Goal: Information Seeking & Learning: Learn about a topic

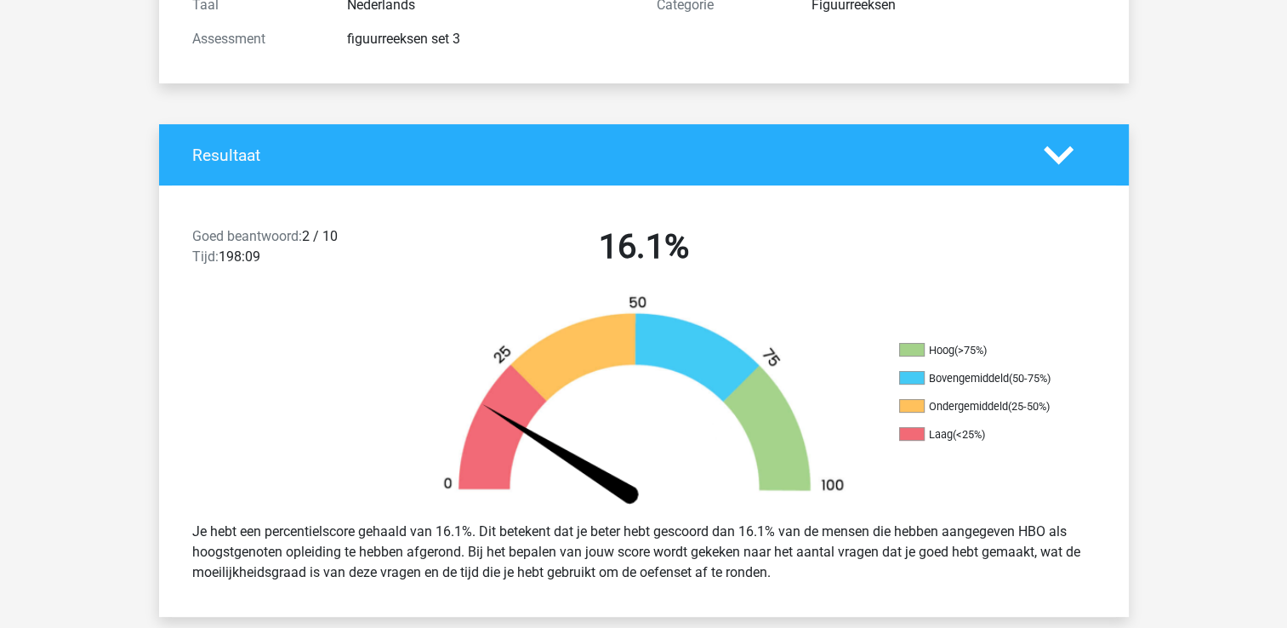
scroll to position [510, 0]
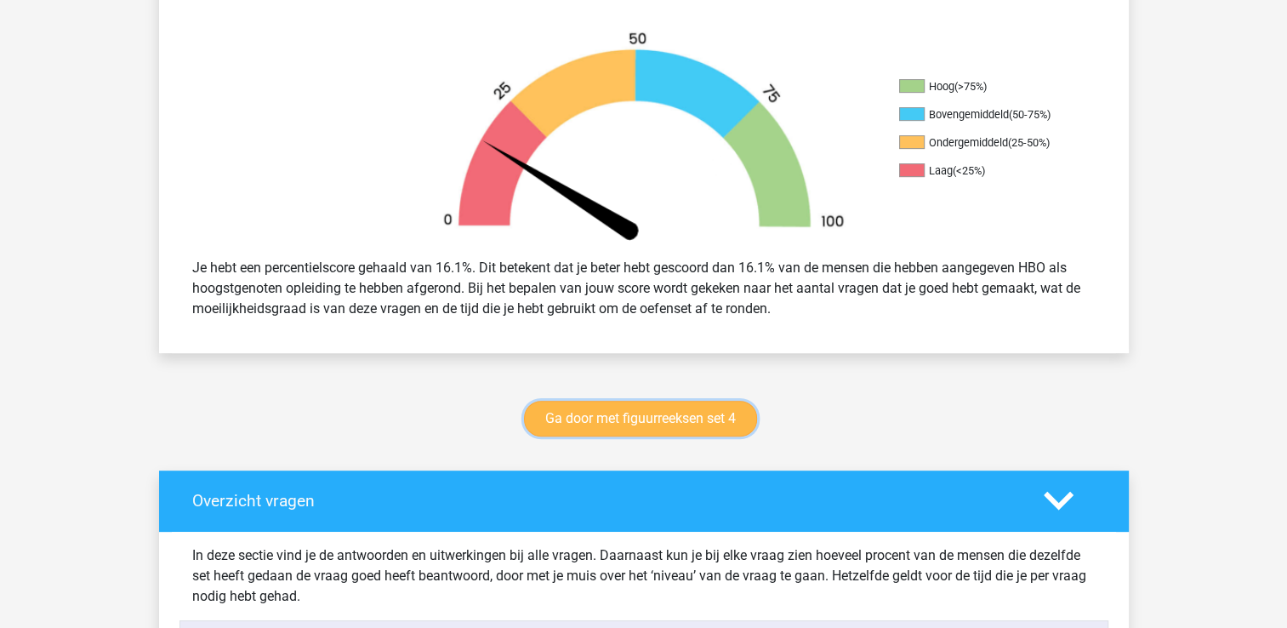
click at [614, 421] on link "Ga door met figuurreeksen set 4" at bounding box center [640, 419] width 233 height 36
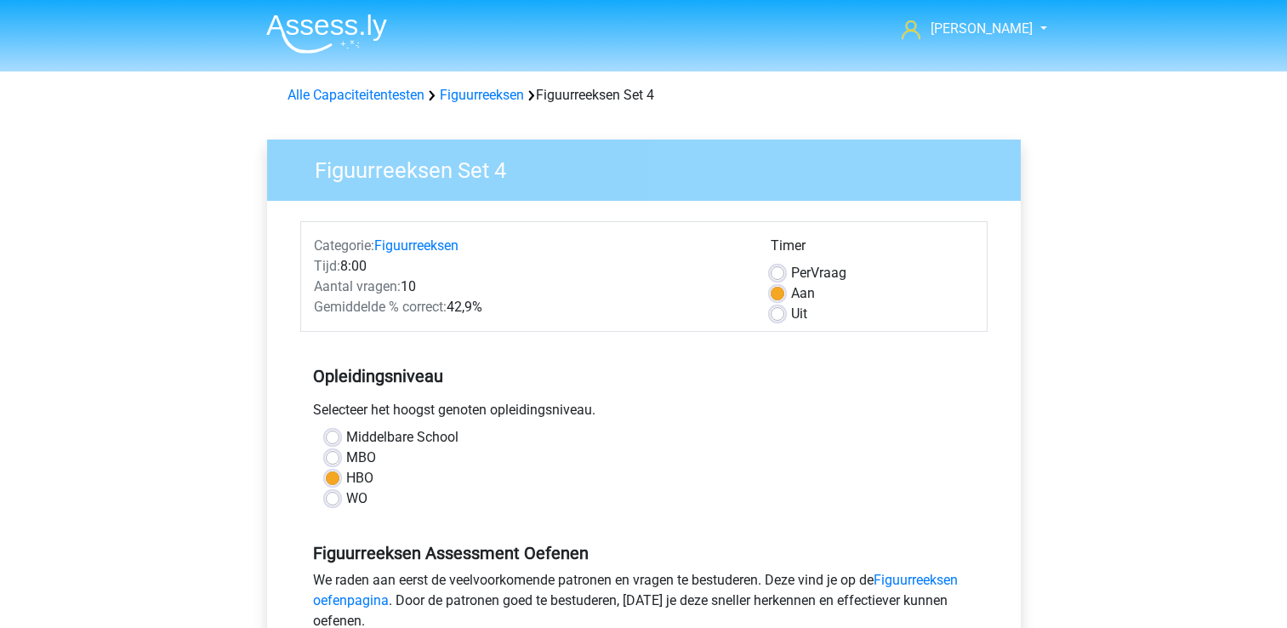
scroll to position [425, 0]
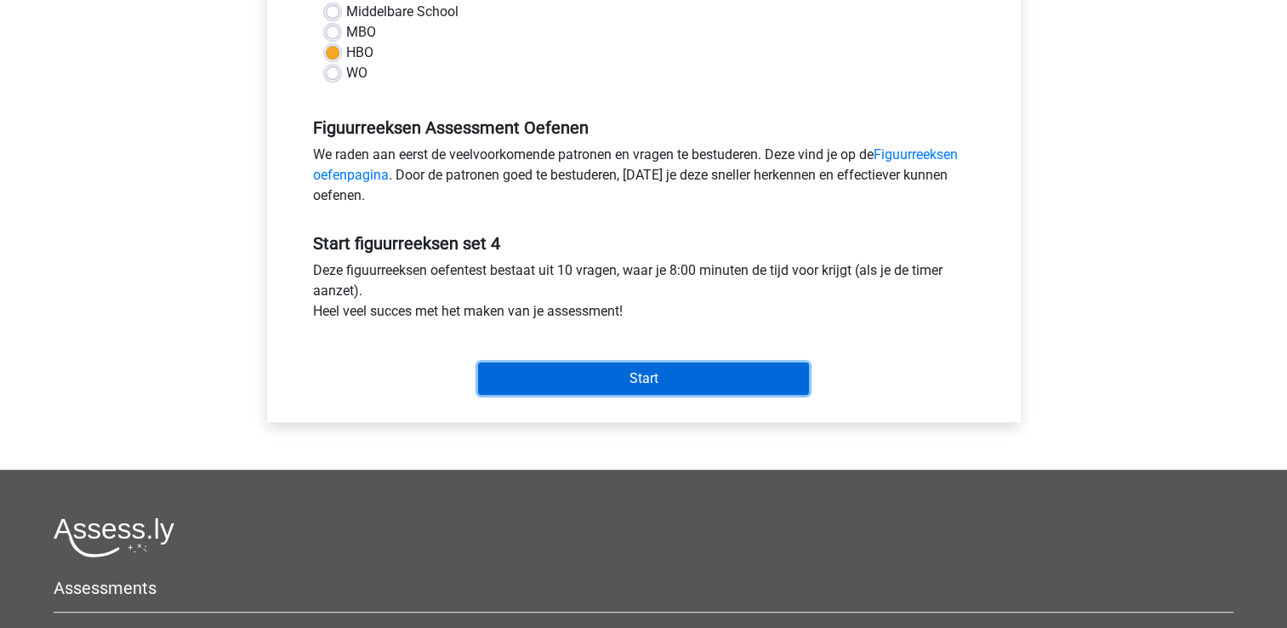
click at [604, 391] on input "Start" at bounding box center [643, 378] width 331 height 32
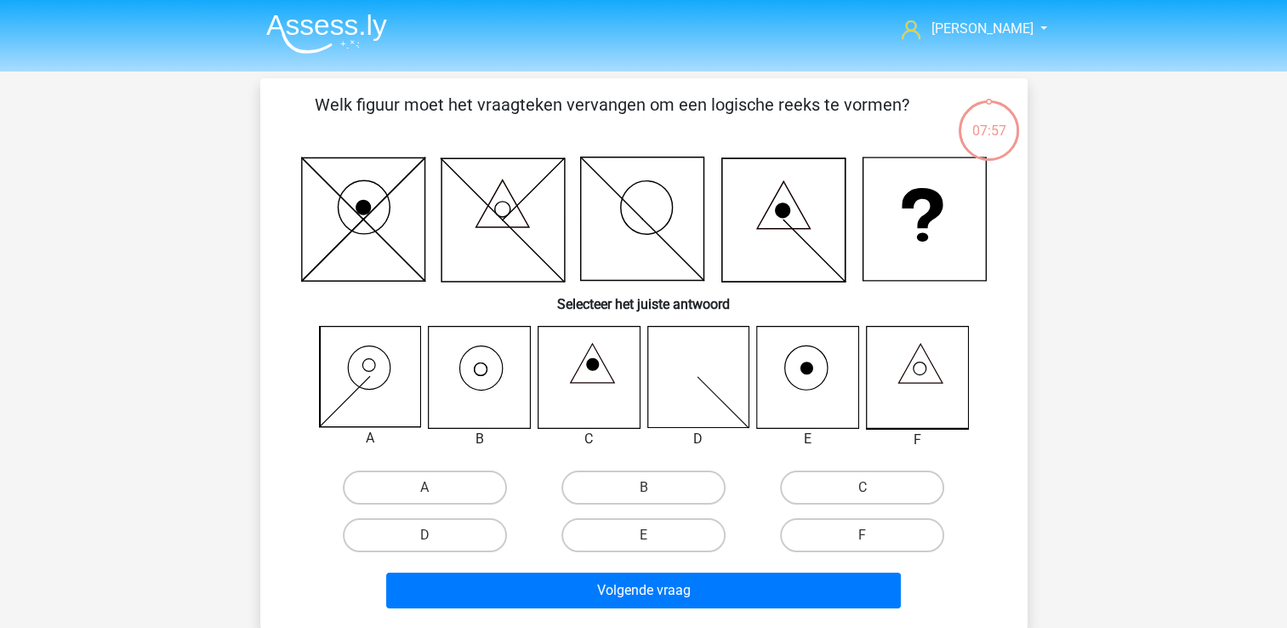
click at [305, 36] on img at bounding box center [326, 34] width 121 height 40
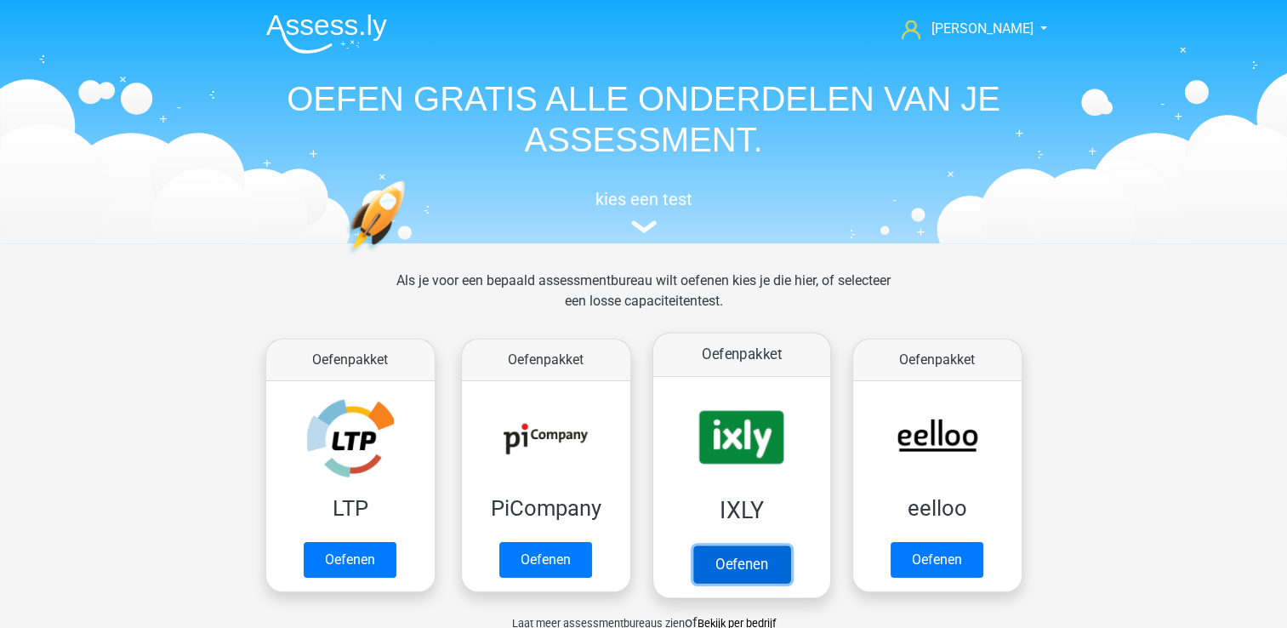
click at [778, 545] on link "Oefenen" at bounding box center [741, 563] width 97 height 37
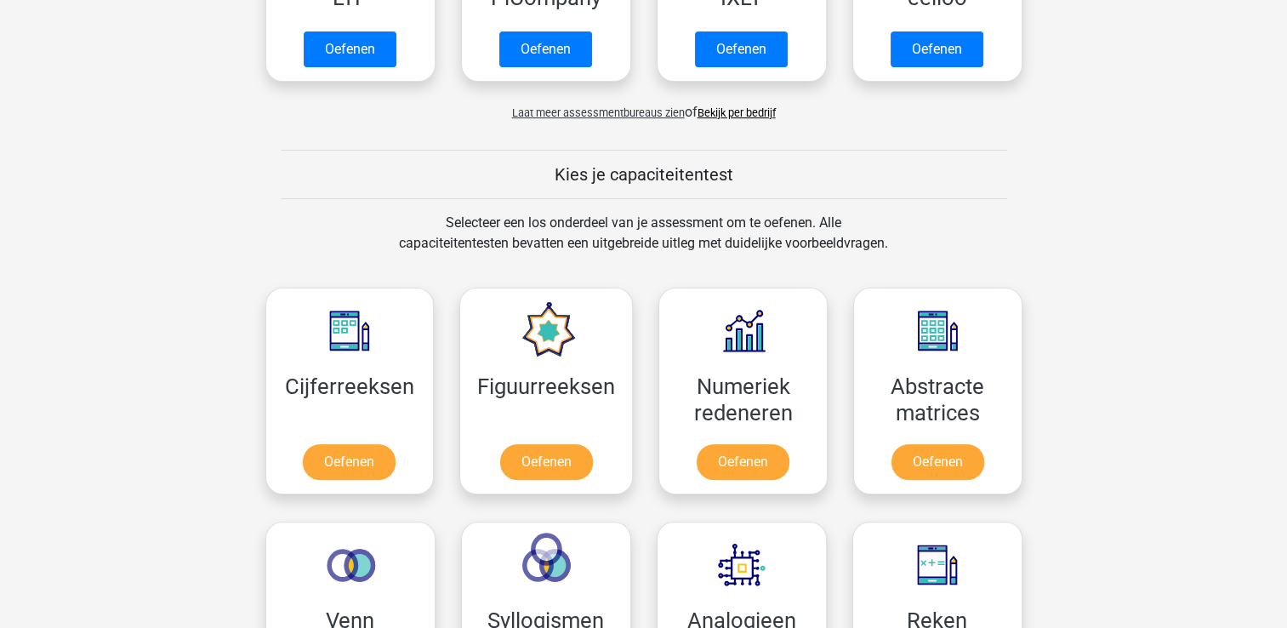
scroll to position [340, 0]
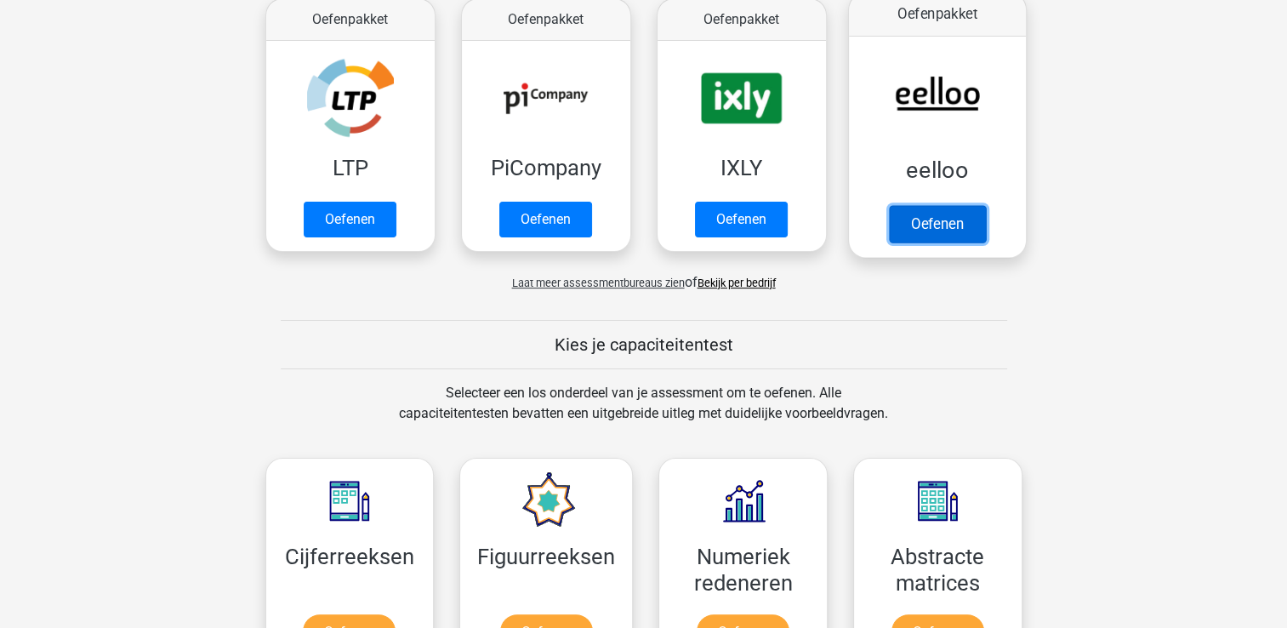
click at [939, 223] on link "Oefenen" at bounding box center [936, 223] width 97 height 37
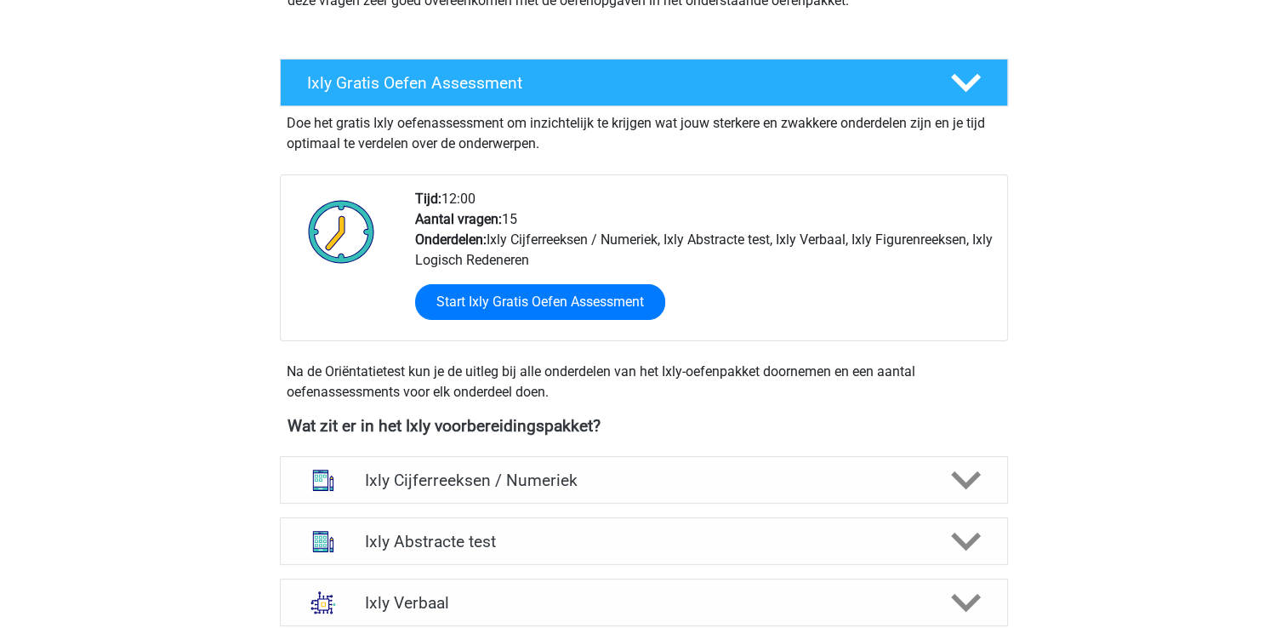
scroll to position [510, 0]
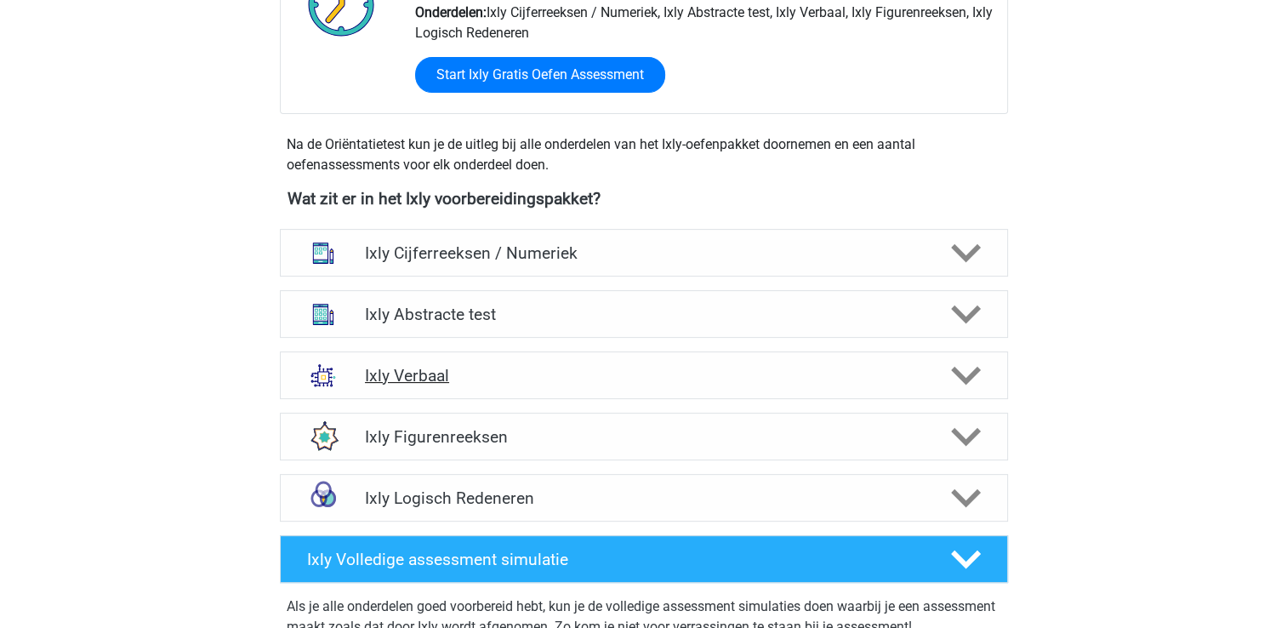
click at [426, 370] on h4 "Ixly Verbaal" at bounding box center [643, 376] width 557 height 20
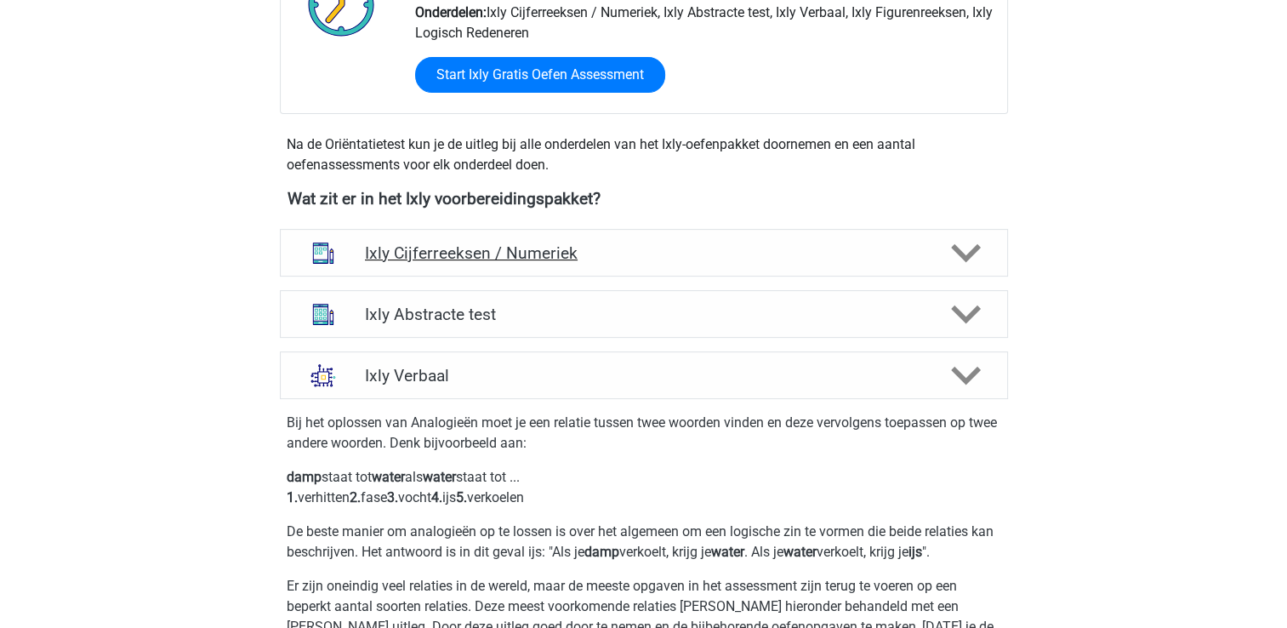
click at [446, 244] on h4 "Ixly Cijferreeksen / Numeriek" at bounding box center [643, 253] width 557 height 20
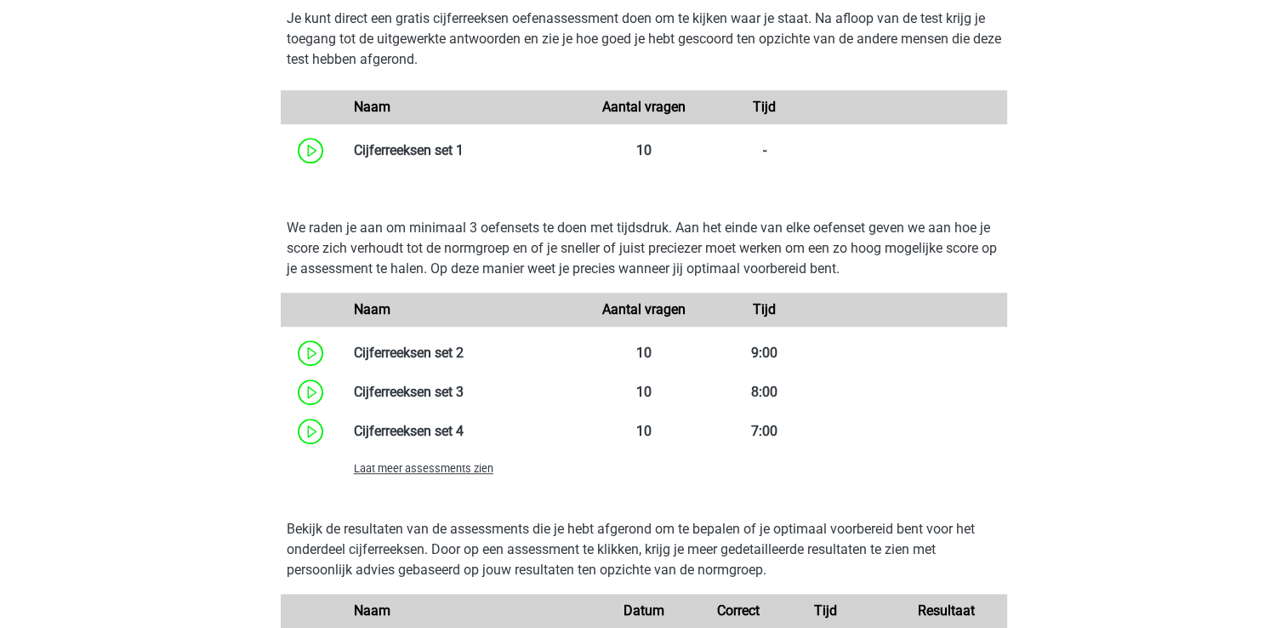
scroll to position [1191, 0]
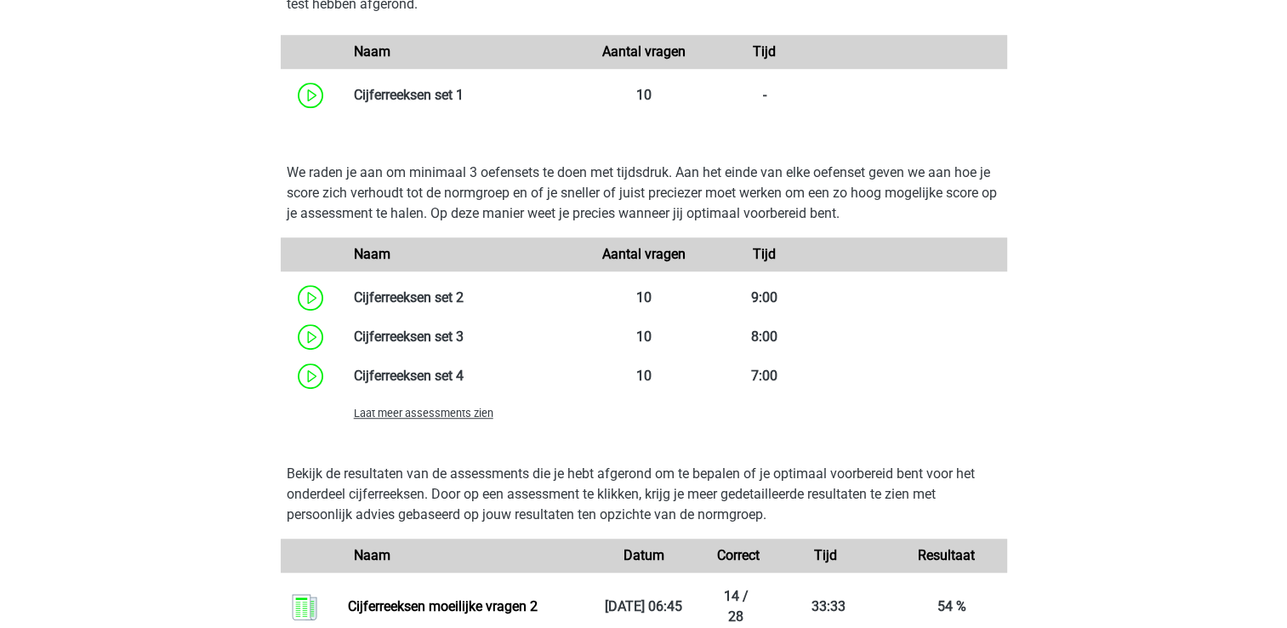
click at [473, 414] on span "Laat meer assessments zien" at bounding box center [424, 413] width 140 height 13
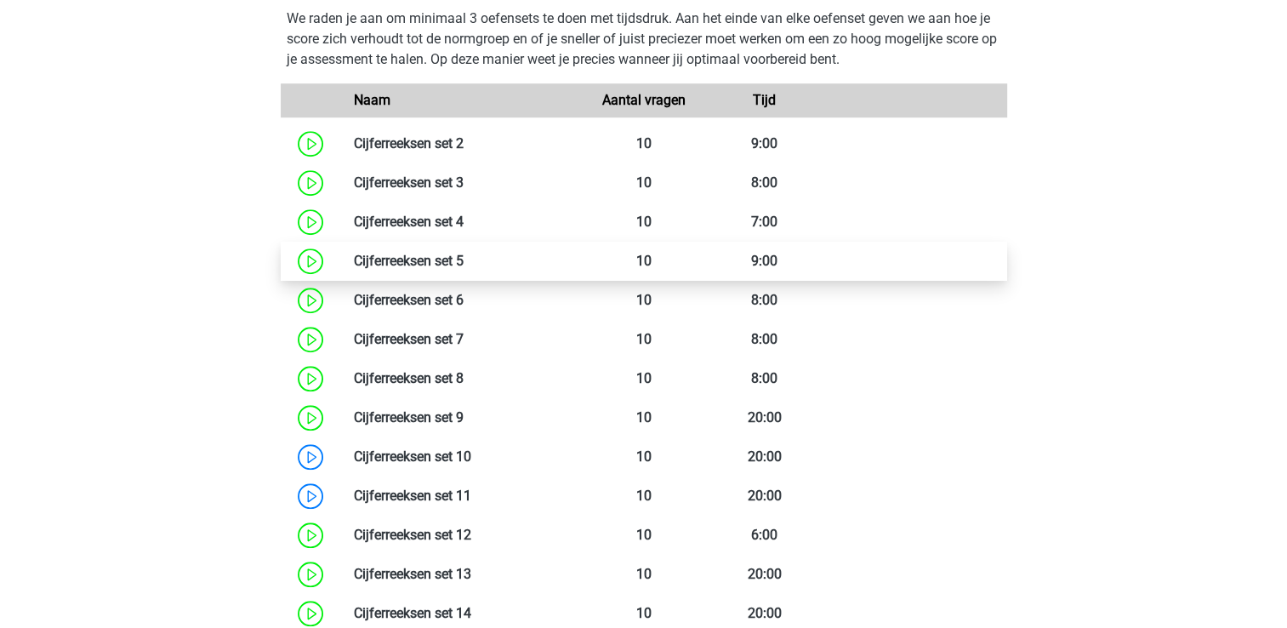
scroll to position [1702, 0]
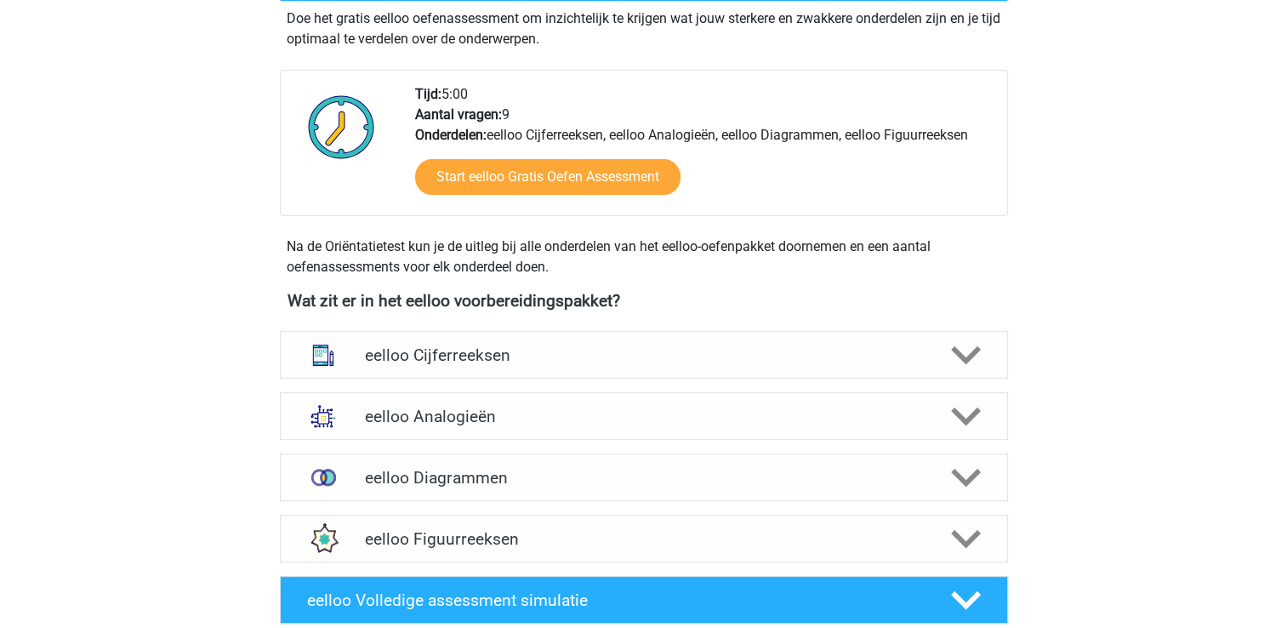
scroll to position [510, 0]
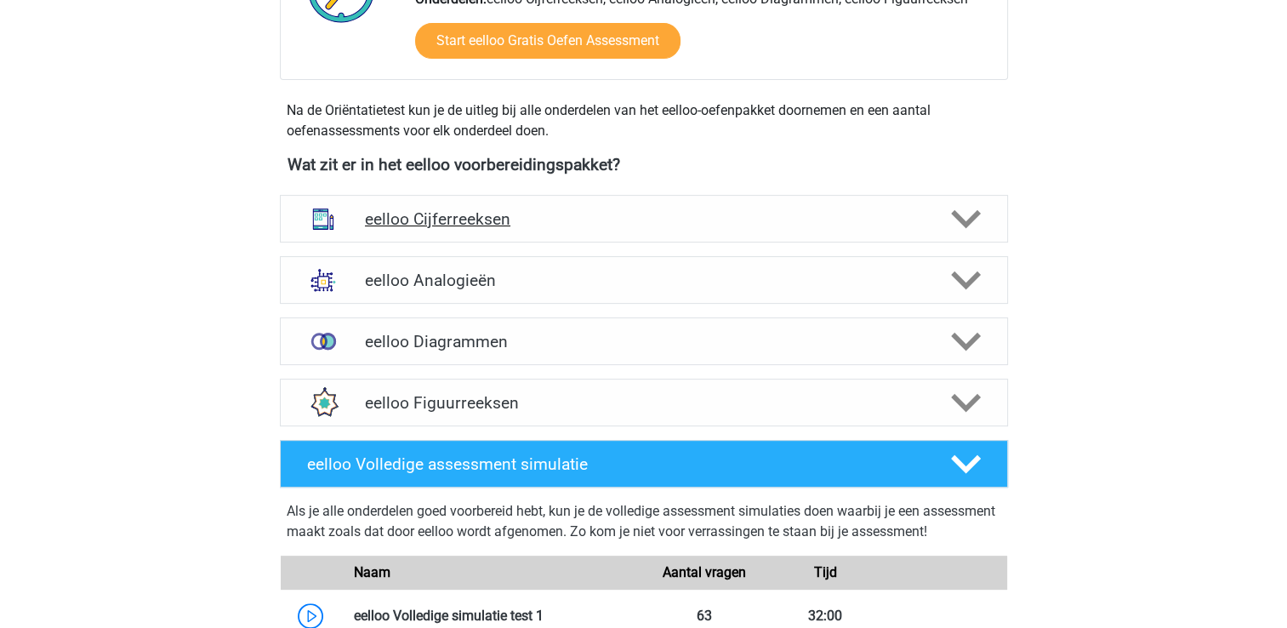
click at [463, 227] on h4 "eelloo Cijferreeksen" at bounding box center [643, 219] width 557 height 20
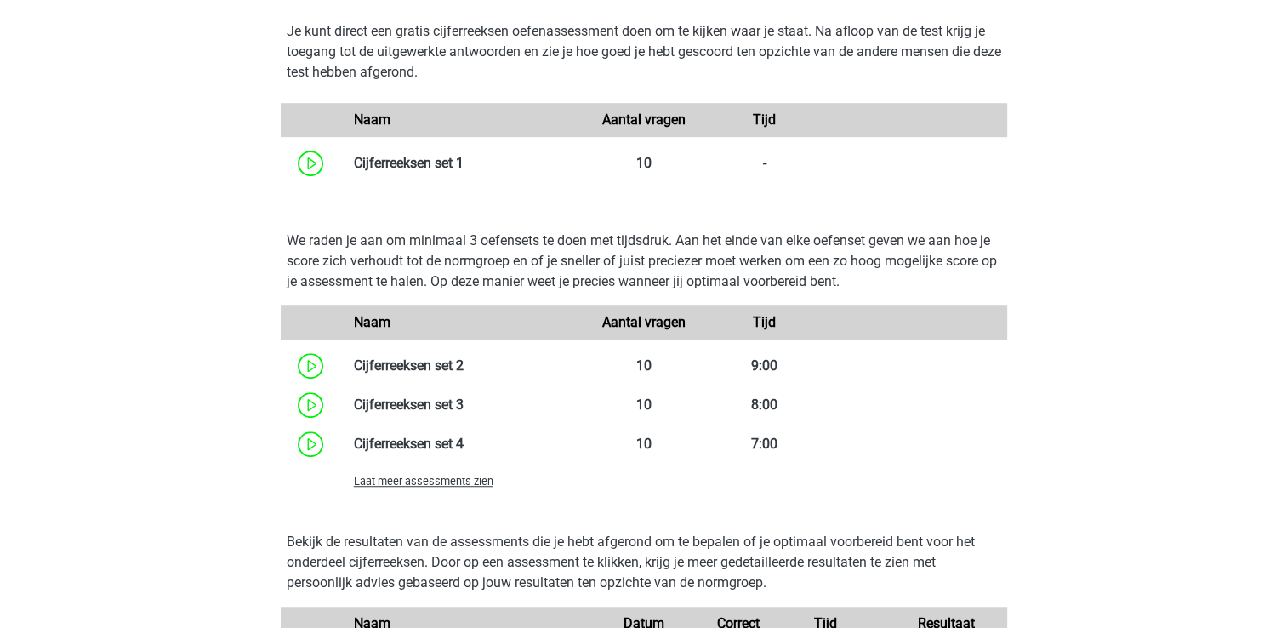
scroll to position [1106, 0]
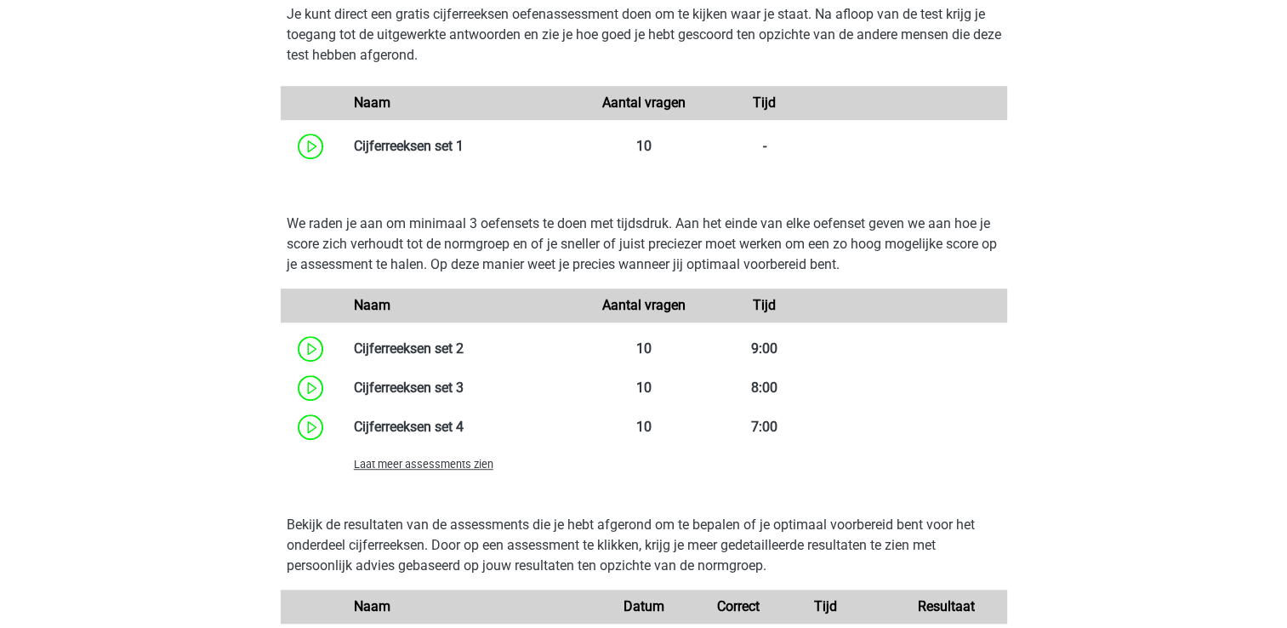
click at [453, 466] on span "Laat meer assessments zien" at bounding box center [424, 464] width 140 height 13
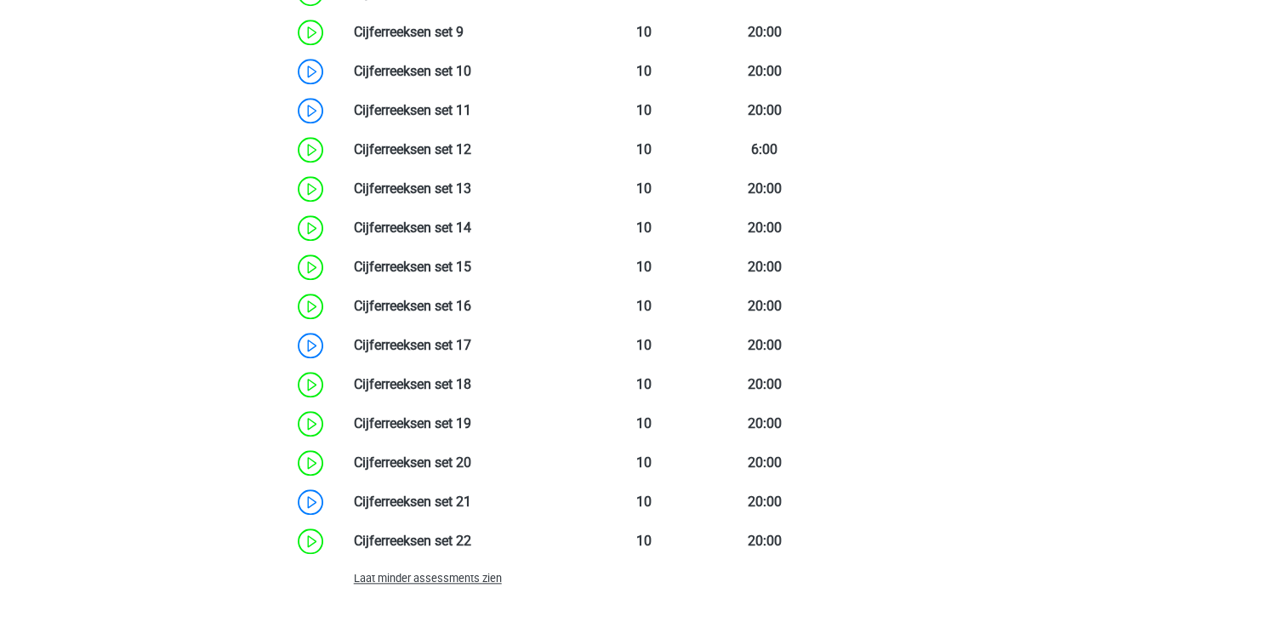
scroll to position [1702, 0]
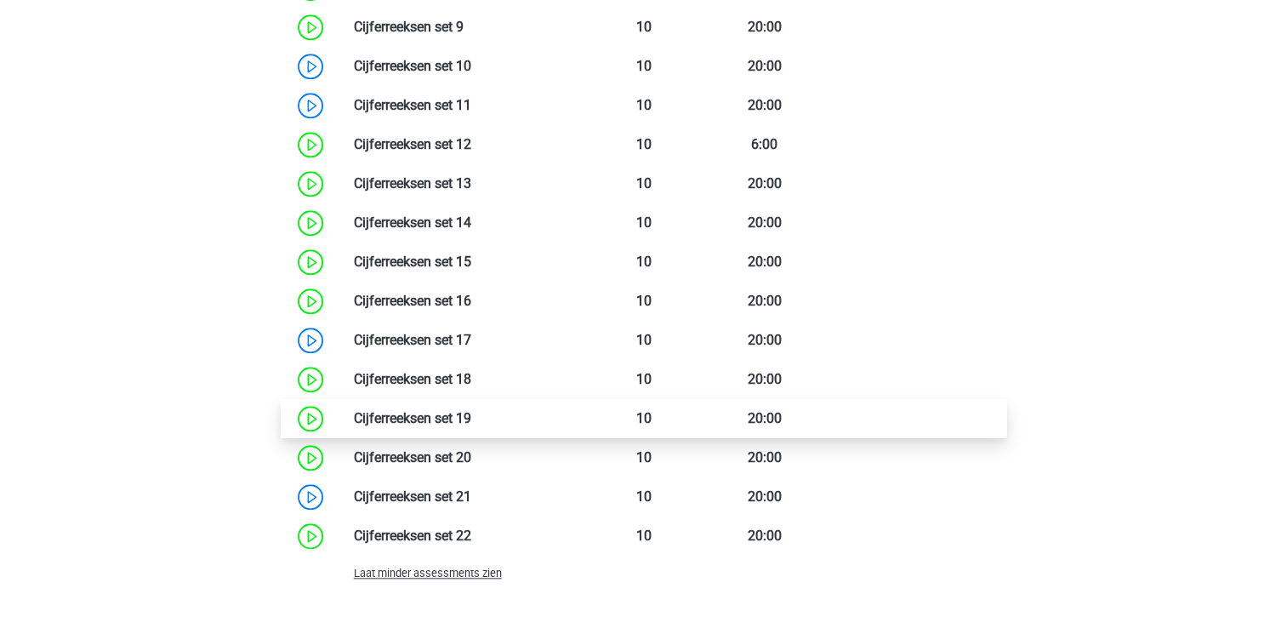
click at [471, 410] on link at bounding box center [471, 418] width 0 height 16
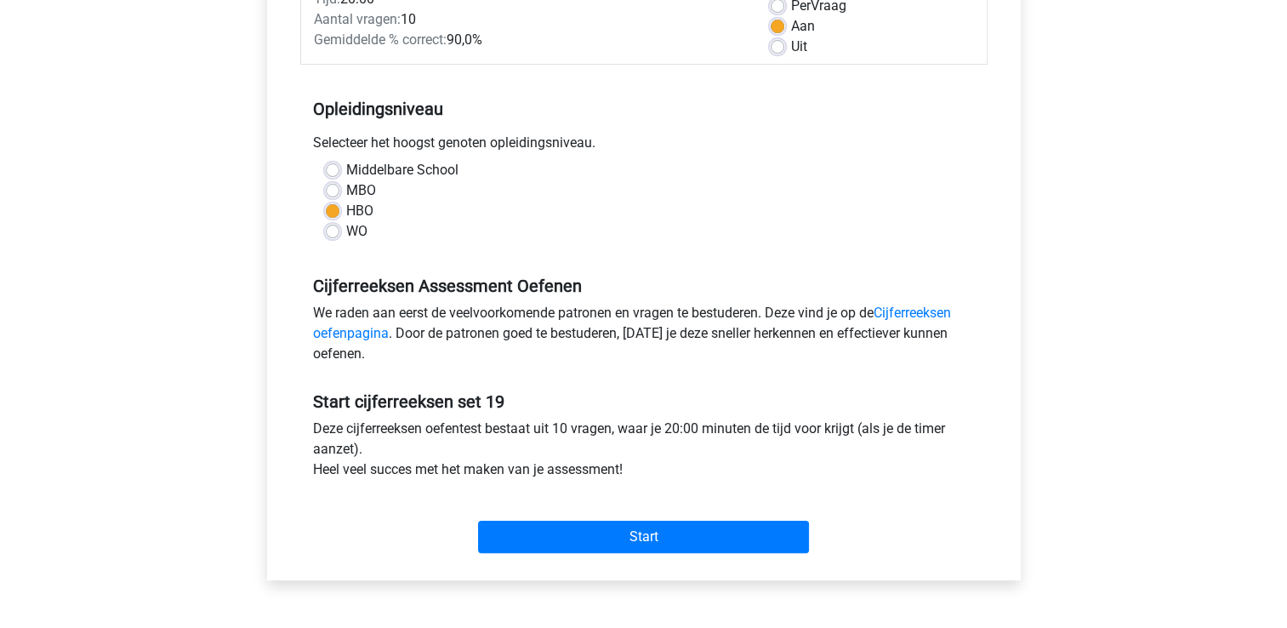
scroll to position [425, 0]
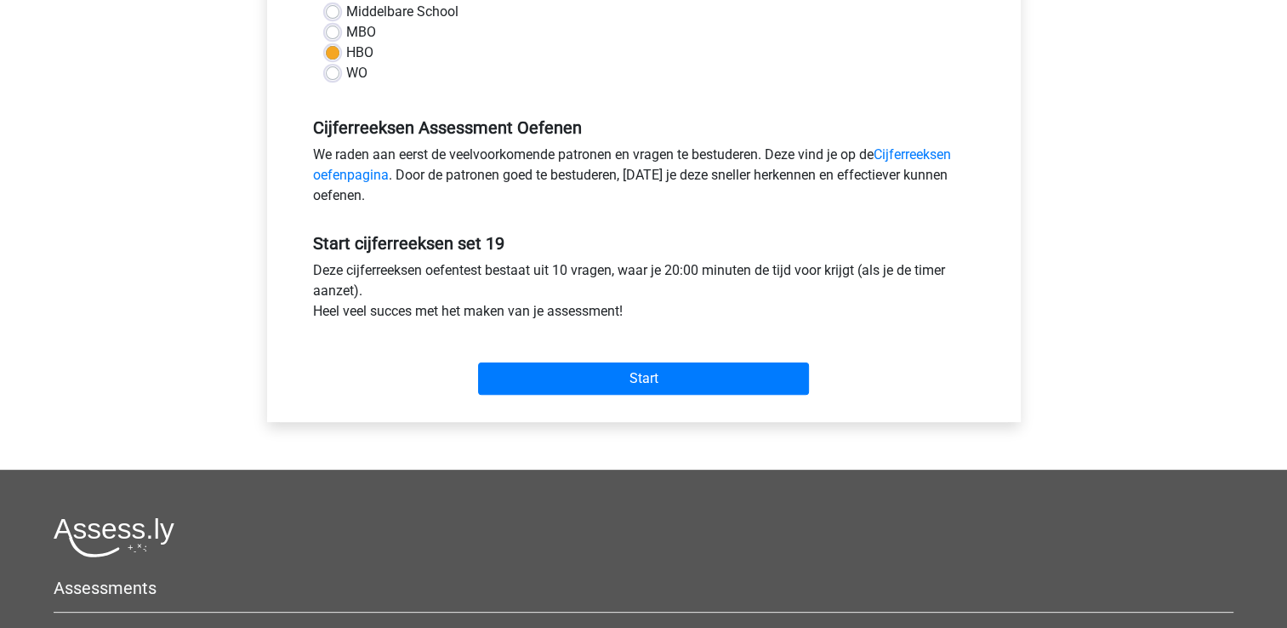
click at [323, 30] on div "Middelbare School MBO HBO WO" at bounding box center [644, 43] width 662 height 82
click at [346, 29] on label "MBO" at bounding box center [361, 32] width 30 height 20
click at [326, 29] on input "MBO" at bounding box center [333, 30] width 14 height 17
radio input "true"
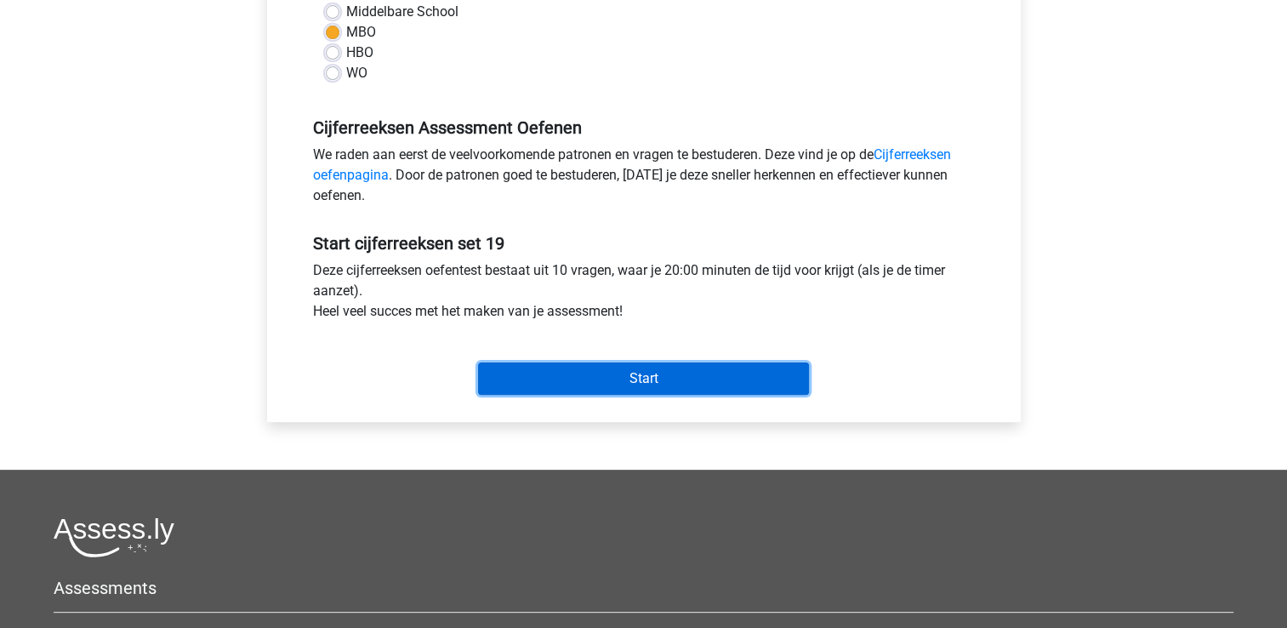
click at [539, 376] on input "Start" at bounding box center [643, 378] width 331 height 32
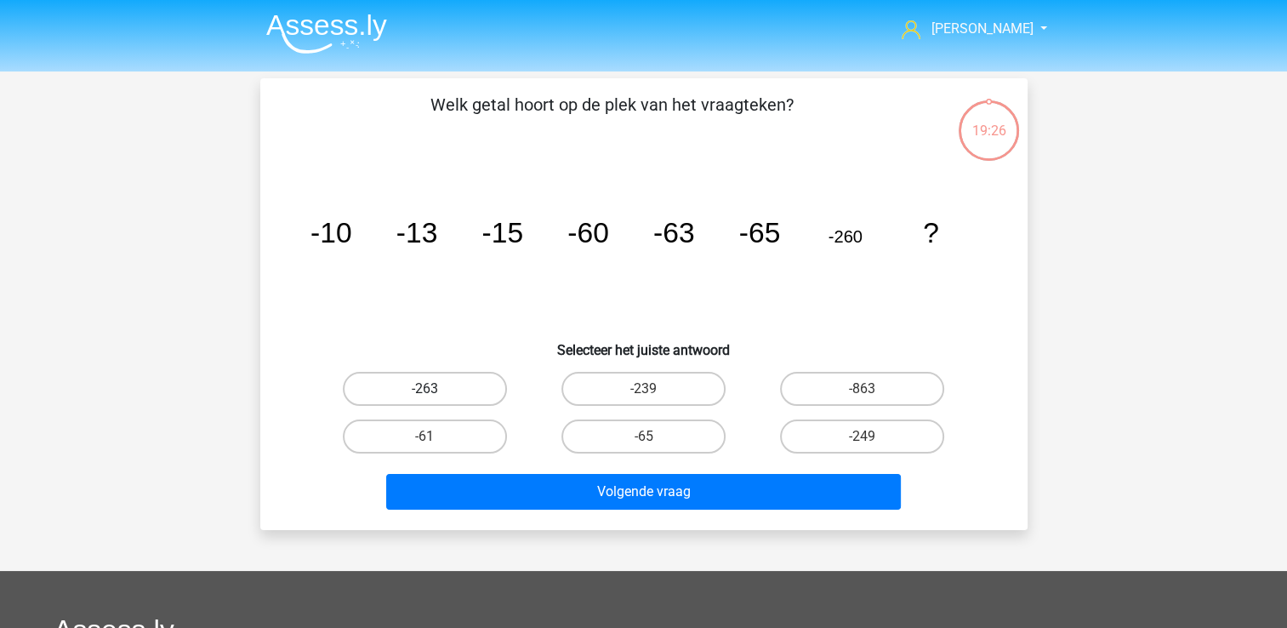
click at [446, 390] on label "-263" at bounding box center [425, 389] width 164 height 34
click at [436, 390] on input "-263" at bounding box center [430, 394] width 11 height 11
radio input "true"
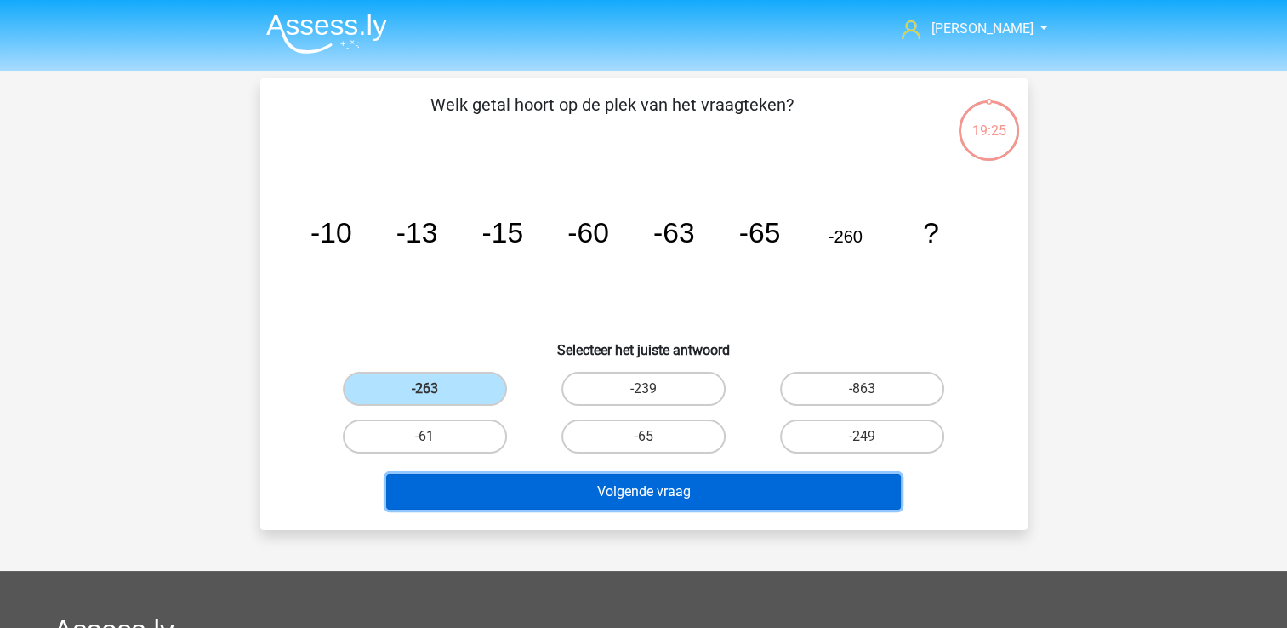
click at [735, 499] on button "Volgende vraag" at bounding box center [643, 492] width 515 height 36
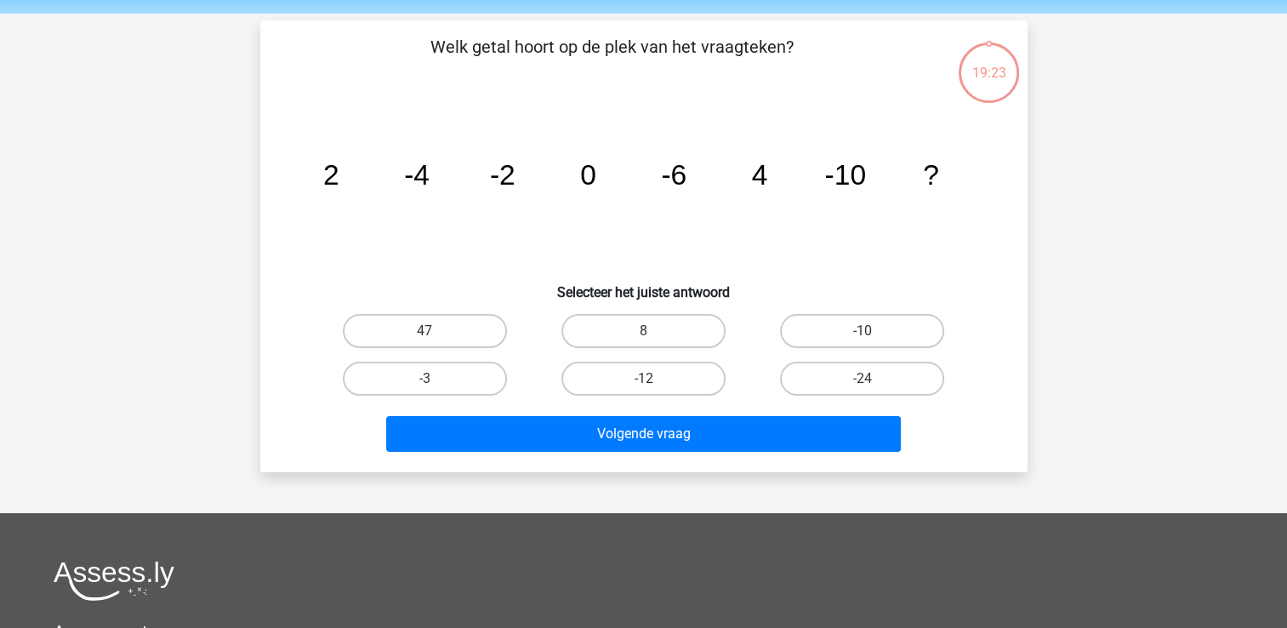
scroll to position [78, 0]
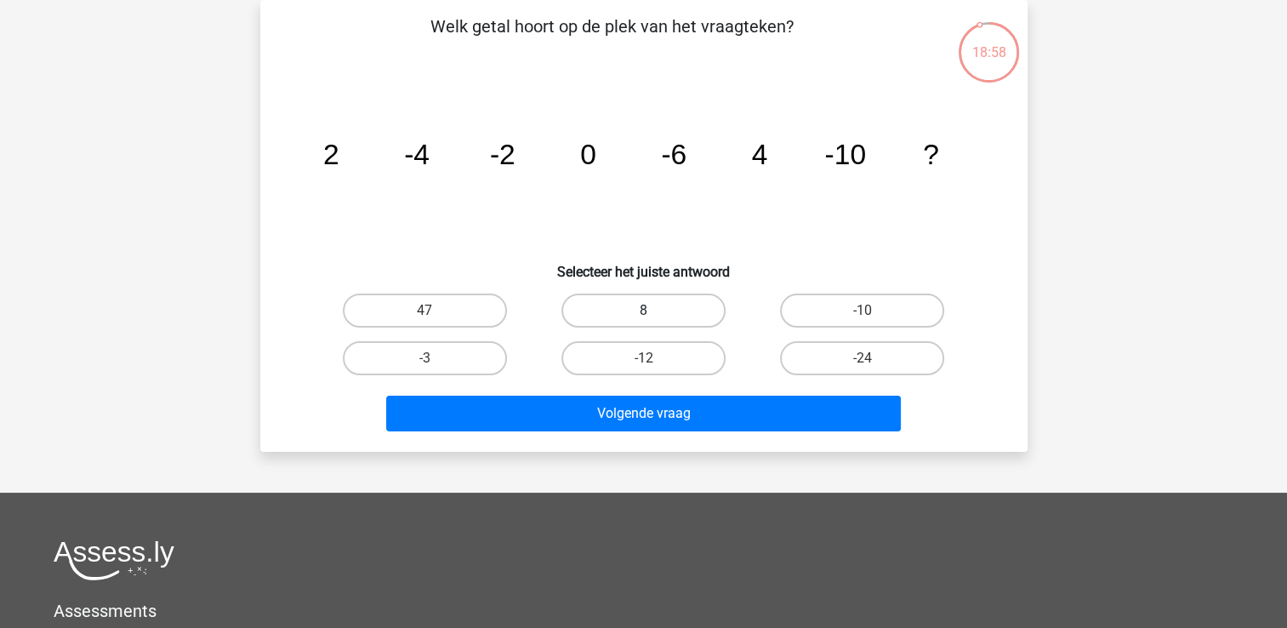
click at [693, 311] on label "8" at bounding box center [644, 311] width 164 height 34
click at [654, 311] on input "8" at bounding box center [648, 316] width 11 height 11
radio input "true"
click at [658, 430] on div "Volgende vraag" at bounding box center [644, 417] width 657 height 43
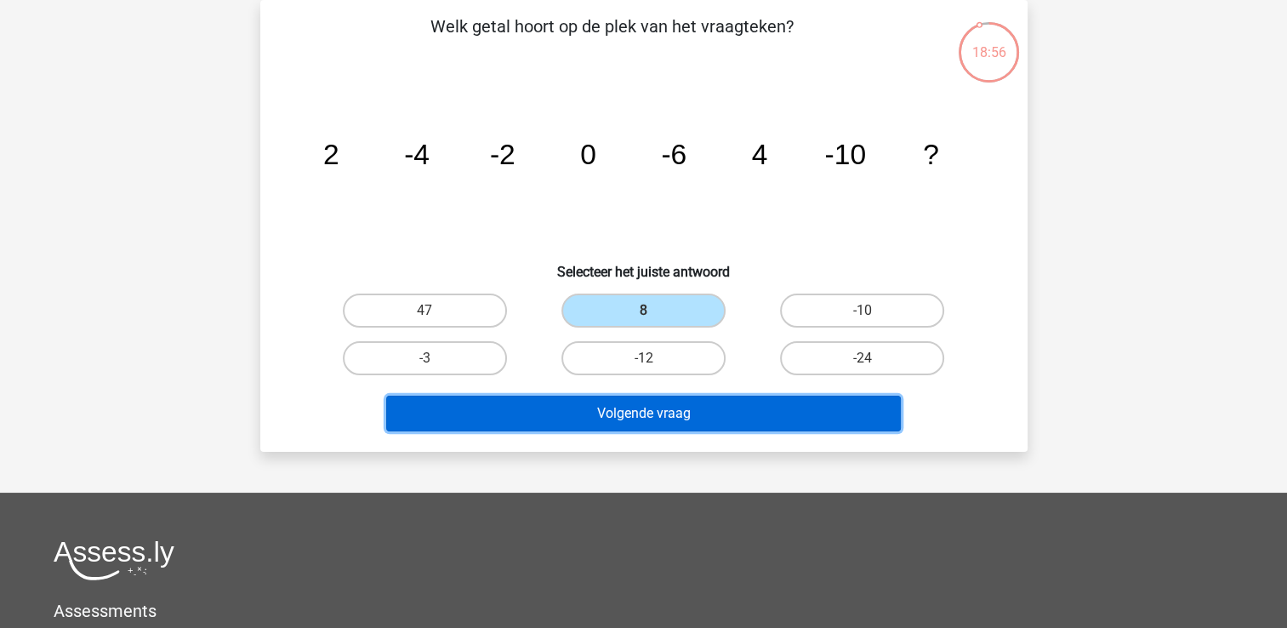
click at [659, 416] on button "Volgende vraag" at bounding box center [643, 414] width 515 height 36
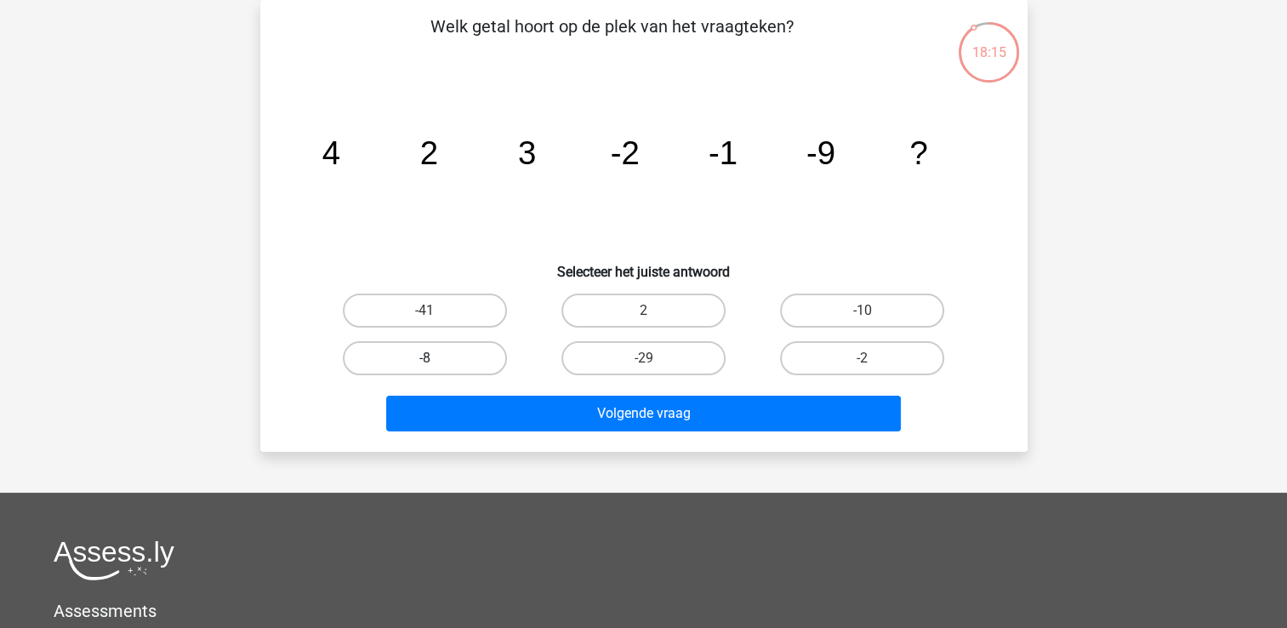
click at [493, 358] on label "-8" at bounding box center [425, 358] width 164 height 34
click at [436, 358] on input "-8" at bounding box center [430, 363] width 11 height 11
radio input "true"
click at [807, 318] on label "-10" at bounding box center [862, 311] width 164 height 34
click at [863, 318] on input "-10" at bounding box center [868, 316] width 11 height 11
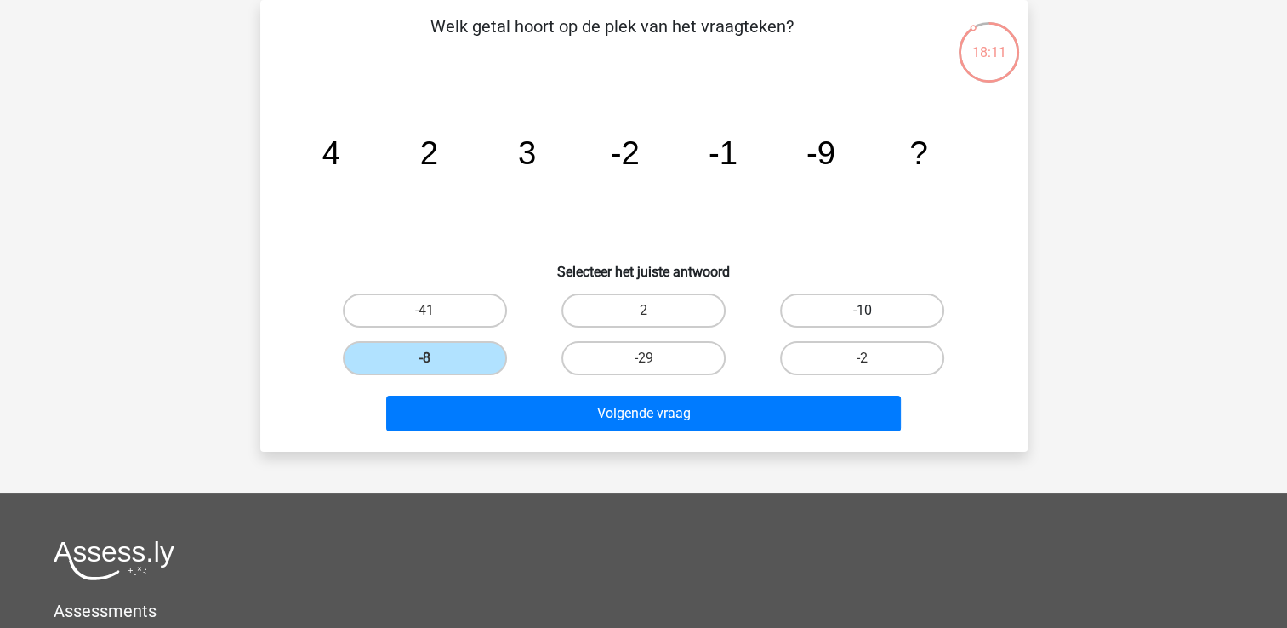
radio input "true"
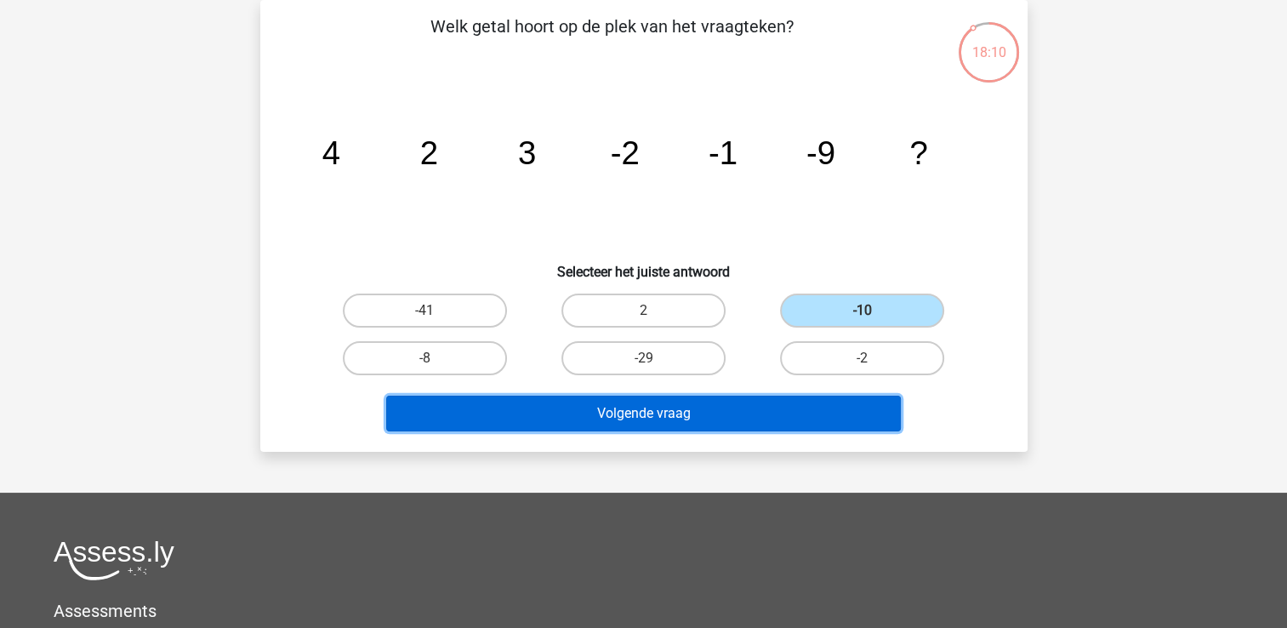
click at [731, 406] on button "Volgende vraag" at bounding box center [643, 414] width 515 height 36
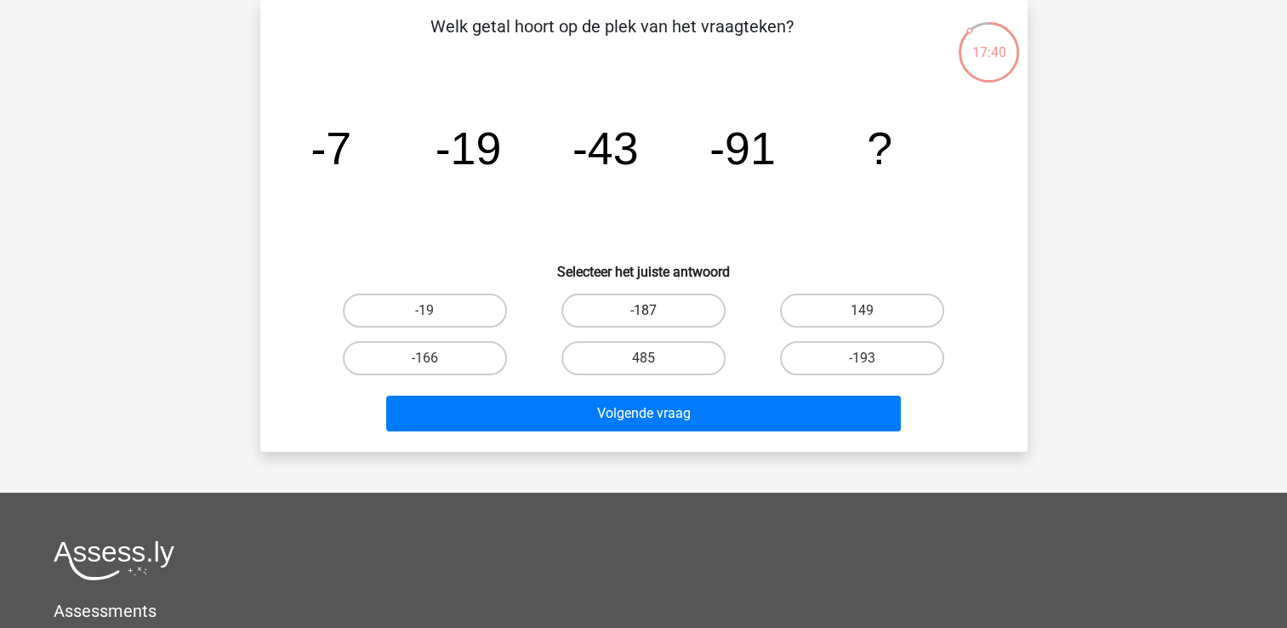
click at [704, 309] on label "-187" at bounding box center [644, 311] width 164 height 34
click at [654, 311] on input "-187" at bounding box center [648, 316] width 11 height 11
radio input "true"
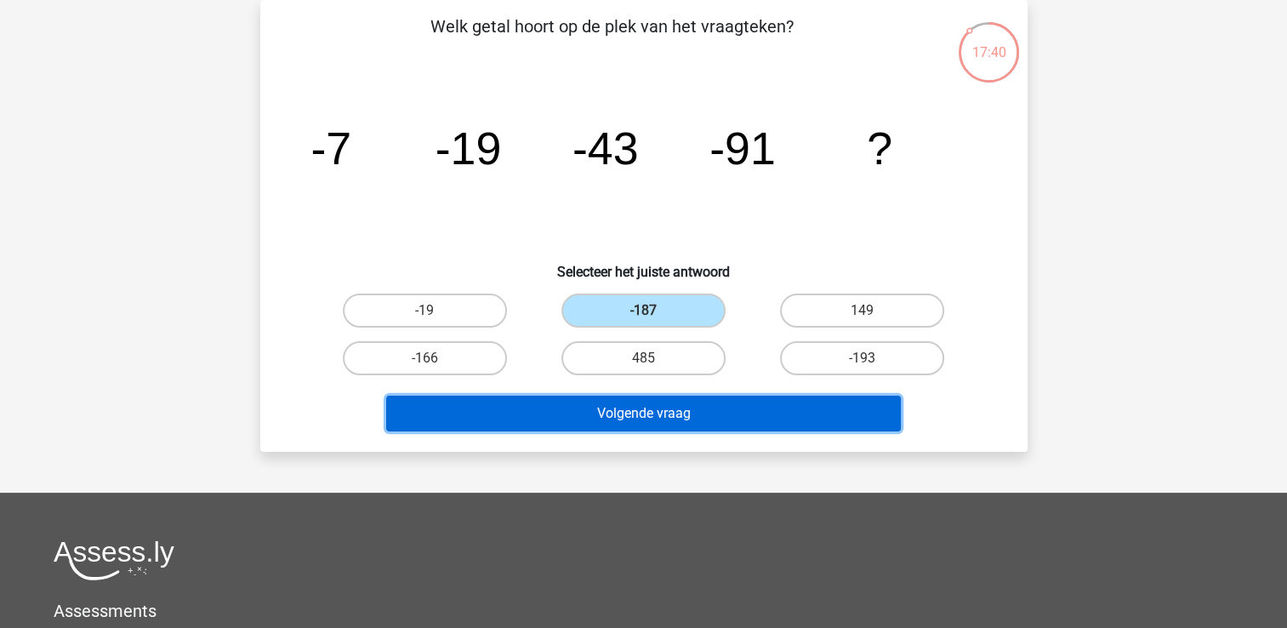
click at [626, 413] on button "Volgende vraag" at bounding box center [643, 414] width 515 height 36
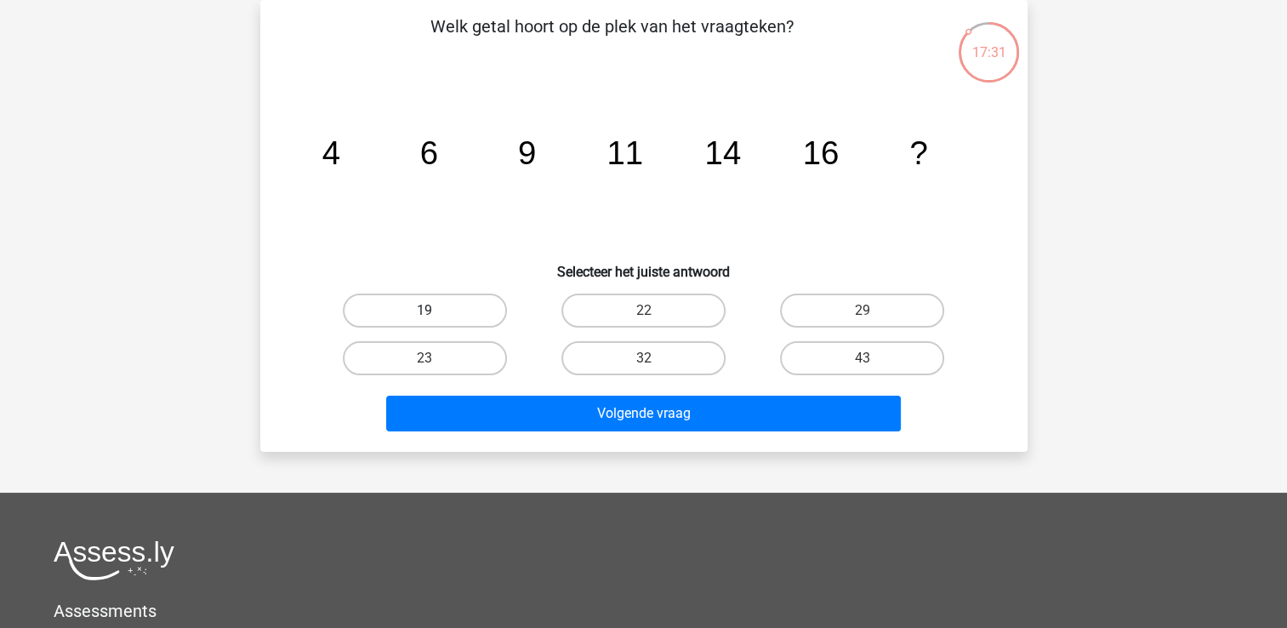
click at [415, 311] on label "19" at bounding box center [425, 311] width 164 height 34
click at [425, 311] on input "19" at bounding box center [430, 316] width 11 height 11
radio input "true"
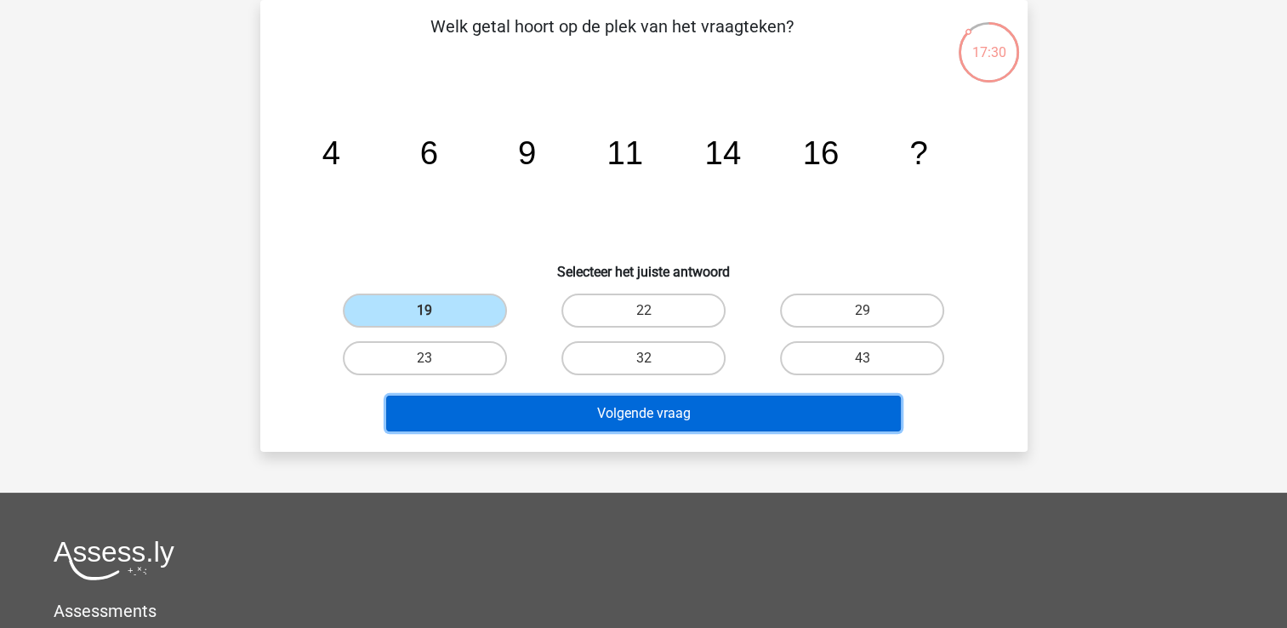
click at [479, 410] on button "Volgende vraag" at bounding box center [643, 414] width 515 height 36
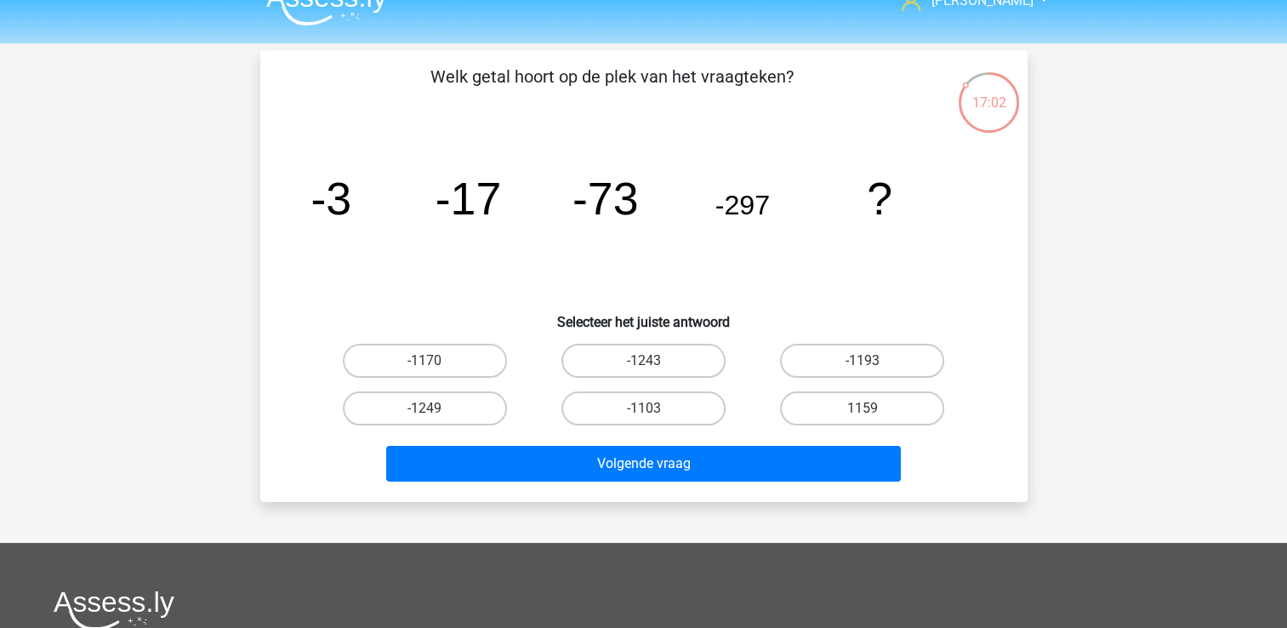
scroll to position [0, 0]
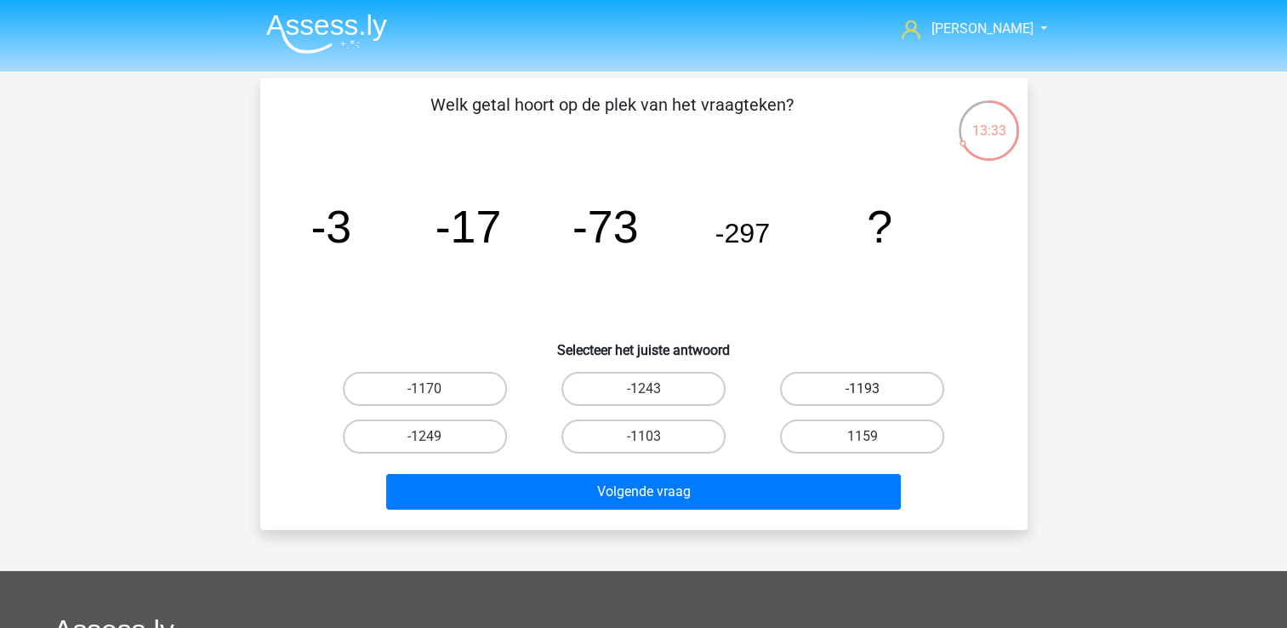
click at [848, 393] on label "-1193" at bounding box center [862, 389] width 164 height 34
click at [863, 393] on input "-1193" at bounding box center [868, 394] width 11 height 11
radio input "true"
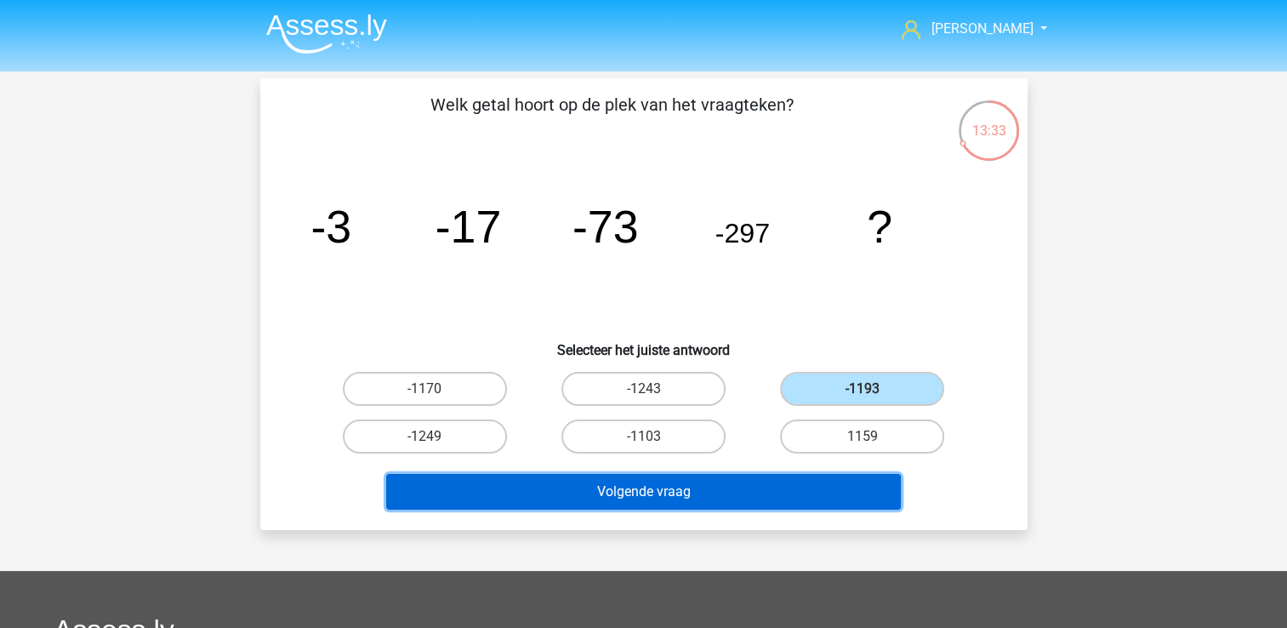
click at [600, 499] on button "Volgende vraag" at bounding box center [643, 492] width 515 height 36
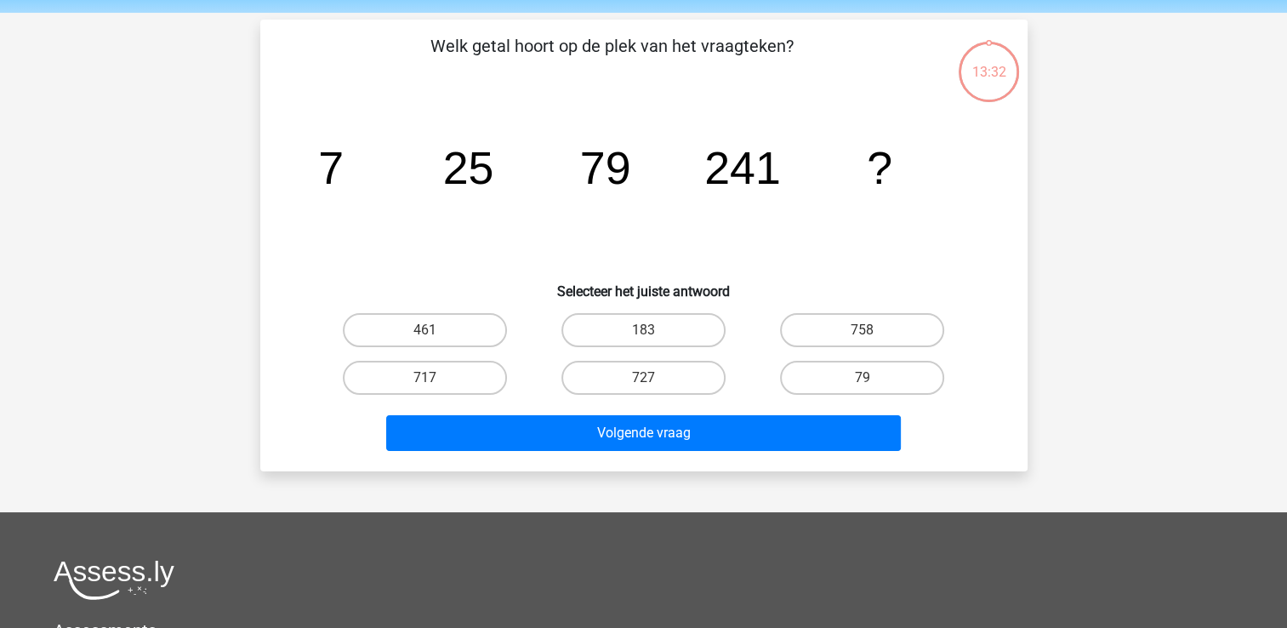
scroll to position [78, 0]
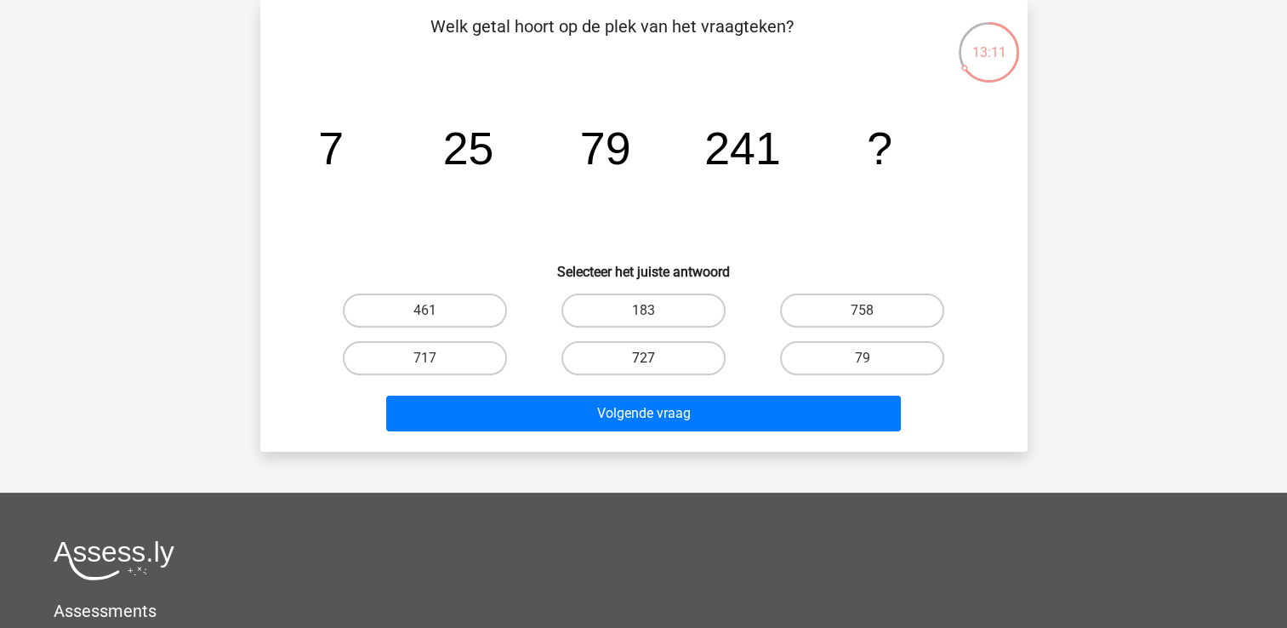
click at [689, 343] on label "727" at bounding box center [644, 358] width 164 height 34
click at [654, 358] on input "727" at bounding box center [648, 363] width 11 height 11
radio input "true"
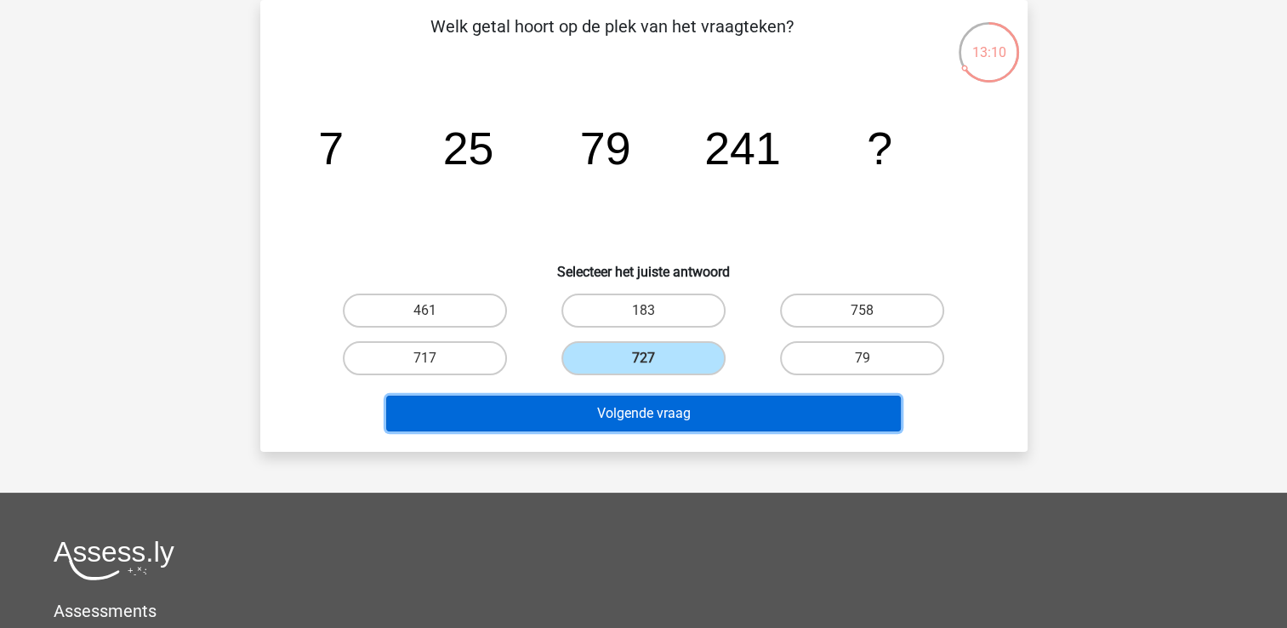
click at [664, 419] on button "Volgende vraag" at bounding box center [643, 414] width 515 height 36
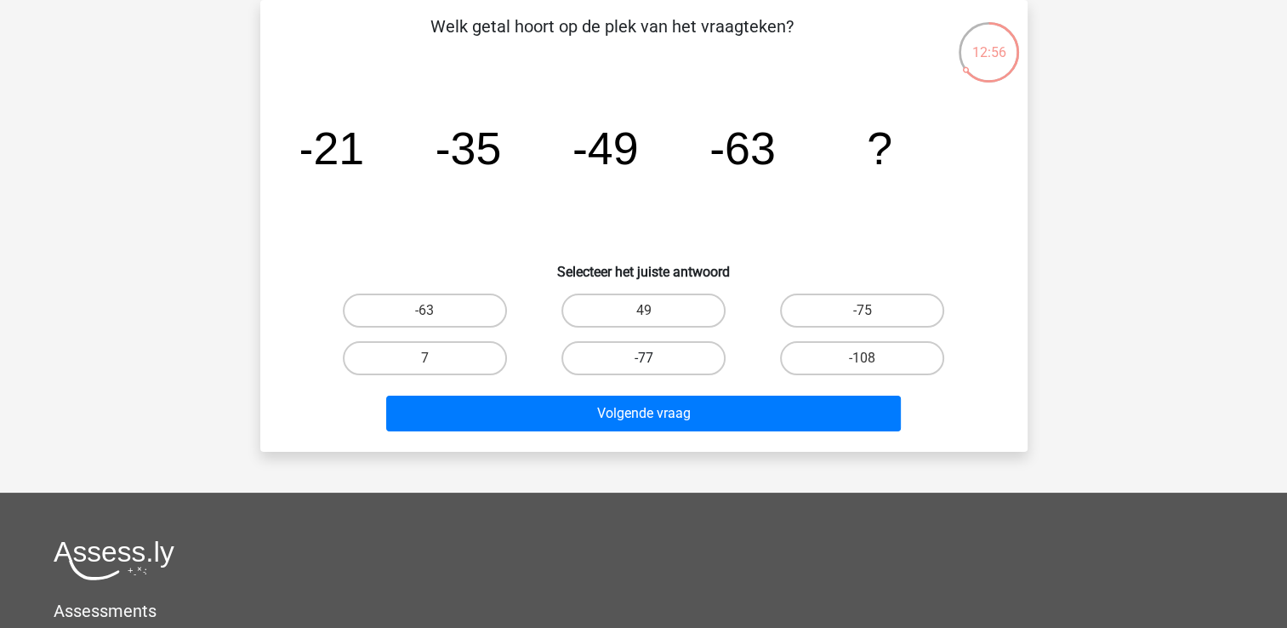
click at [614, 344] on label "-77" at bounding box center [644, 358] width 164 height 34
click at [643, 358] on input "-77" at bounding box center [648, 363] width 11 height 11
radio input "true"
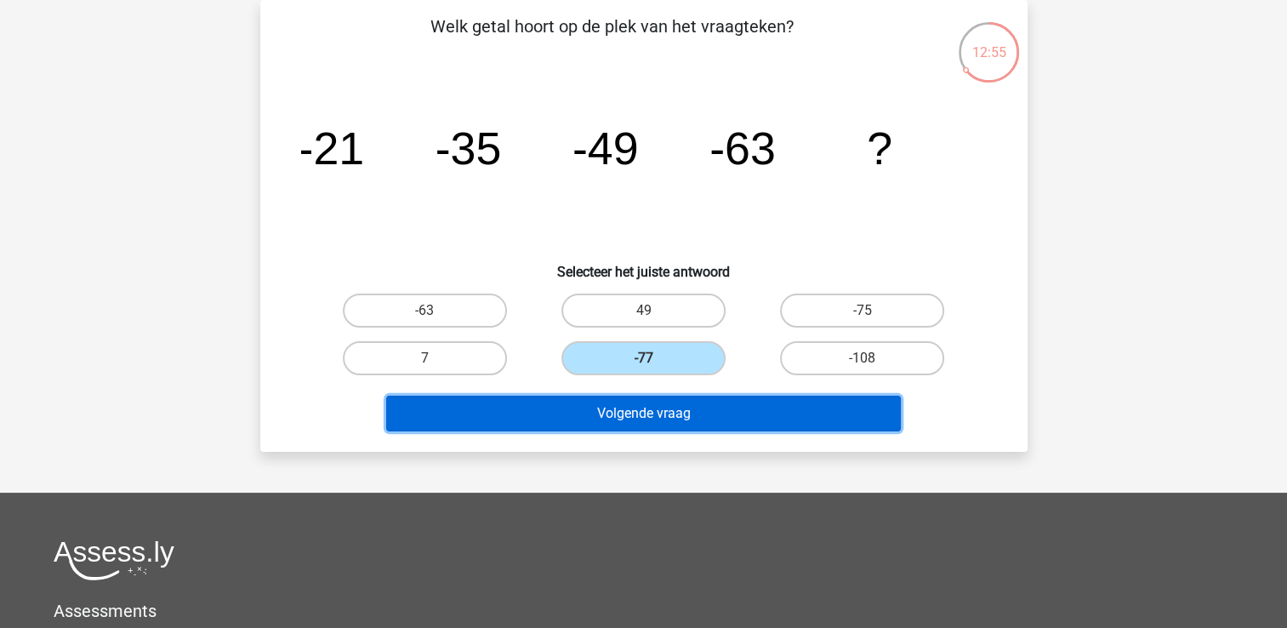
click at [594, 411] on button "Volgende vraag" at bounding box center [643, 414] width 515 height 36
